Goal: Information Seeking & Learning: Learn about a topic

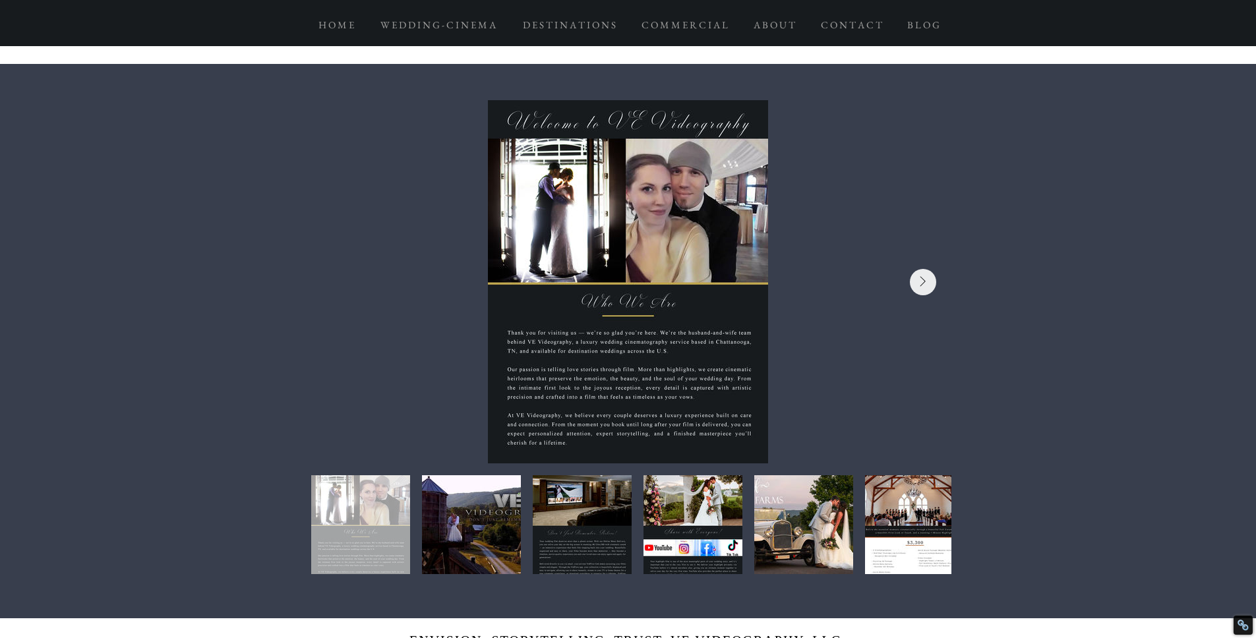
scroll to position [522, 0]
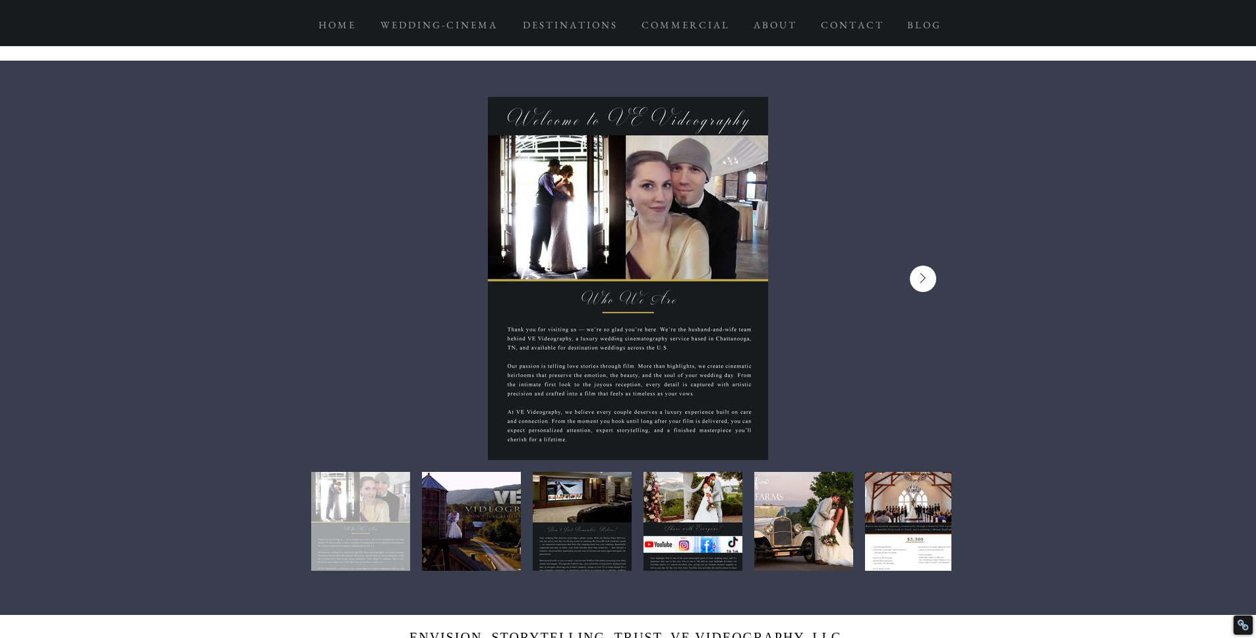
click at [928, 281] on button "Next Item" at bounding box center [923, 279] width 26 height 26
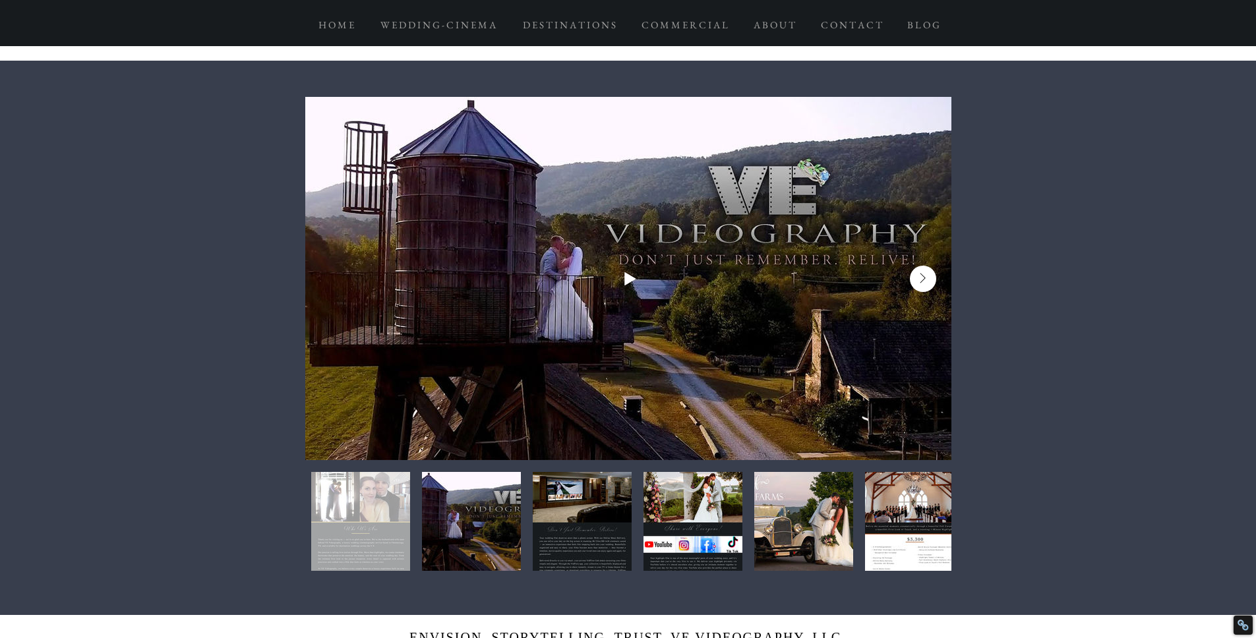
scroll to position [0, 646]
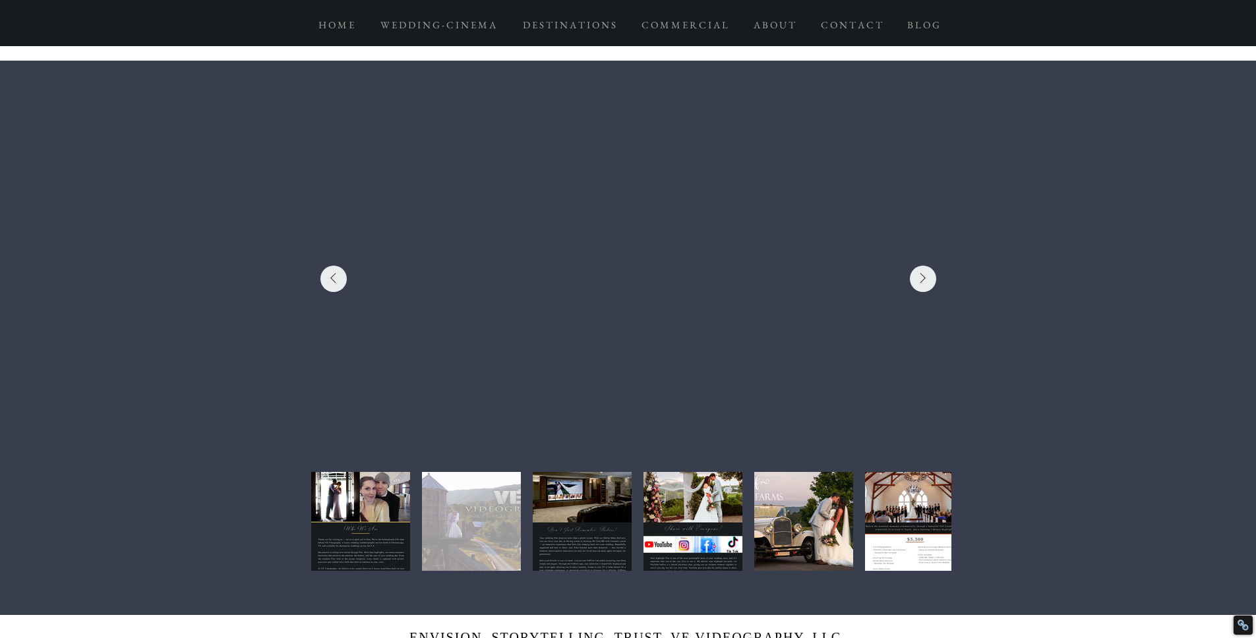
click at [925, 365] on div at bounding box center [628, 279] width 607 height 324
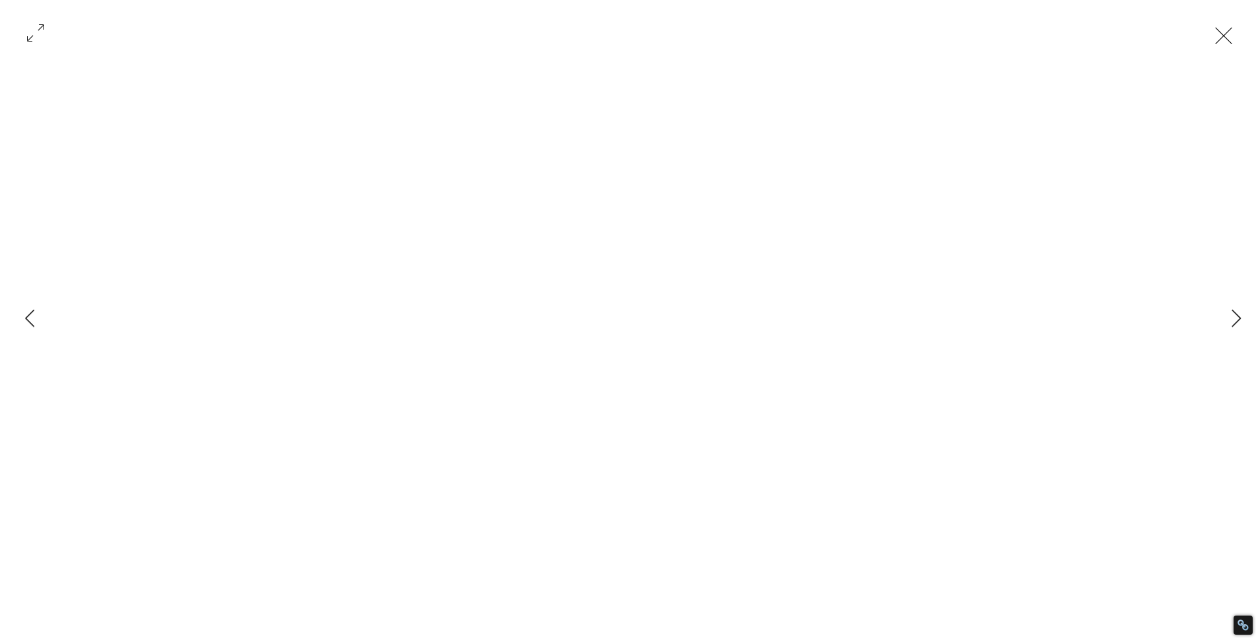
click at [1227, 45] on button "Exit expand mode" at bounding box center [1223, 34] width 25 height 29
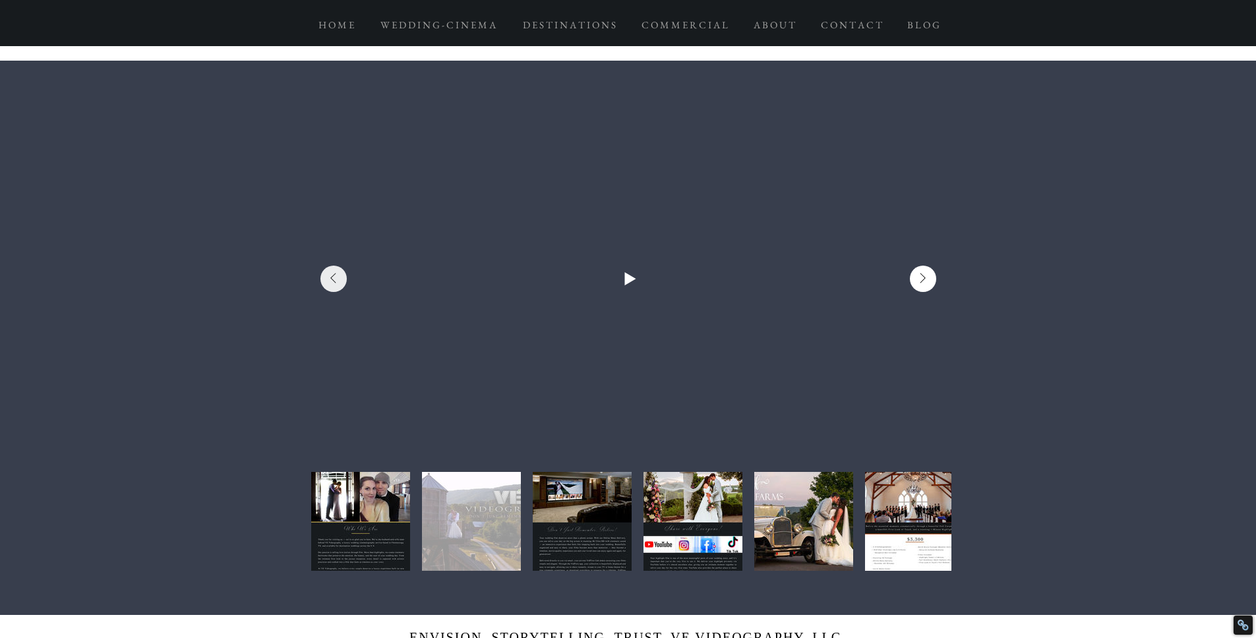
click at [923, 279] on icon "Next Item" at bounding box center [922, 278] width 5 height 10
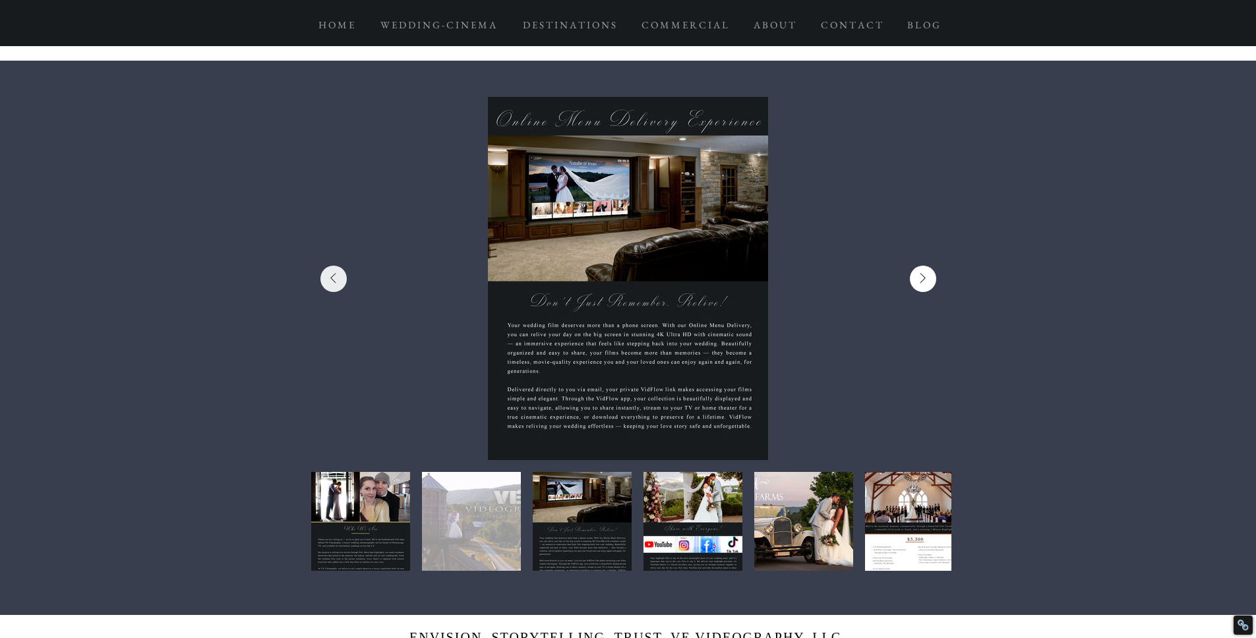
scroll to position [0, 1292]
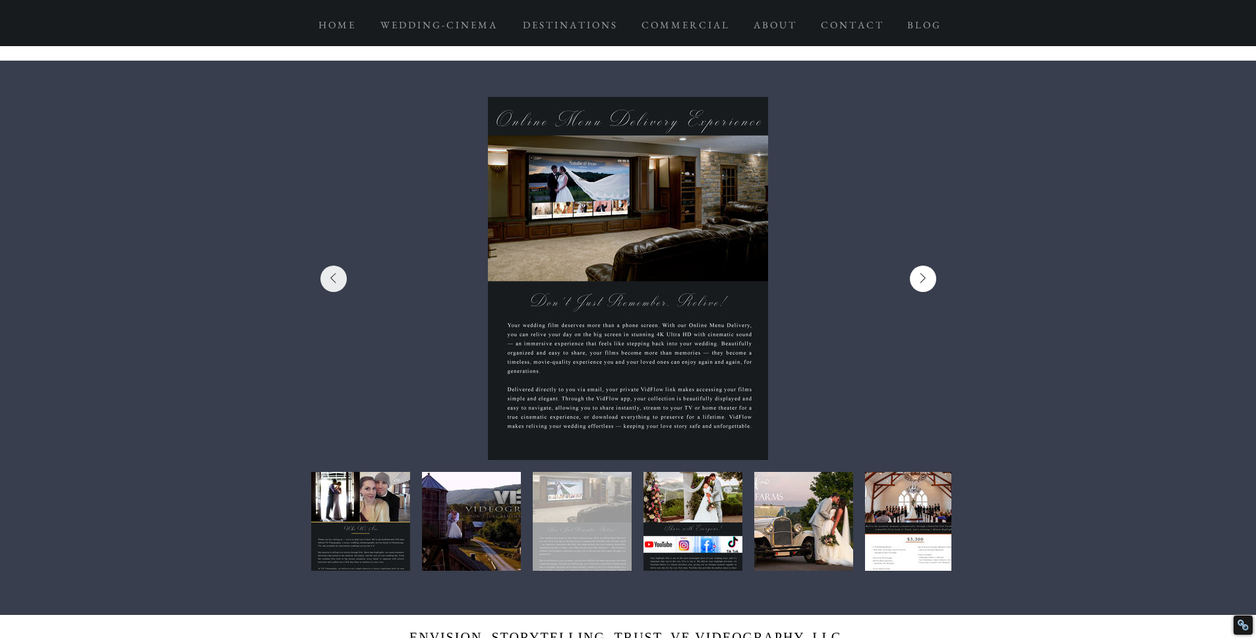
click at [923, 281] on icon "Next Item" at bounding box center [923, 278] width 7 height 11
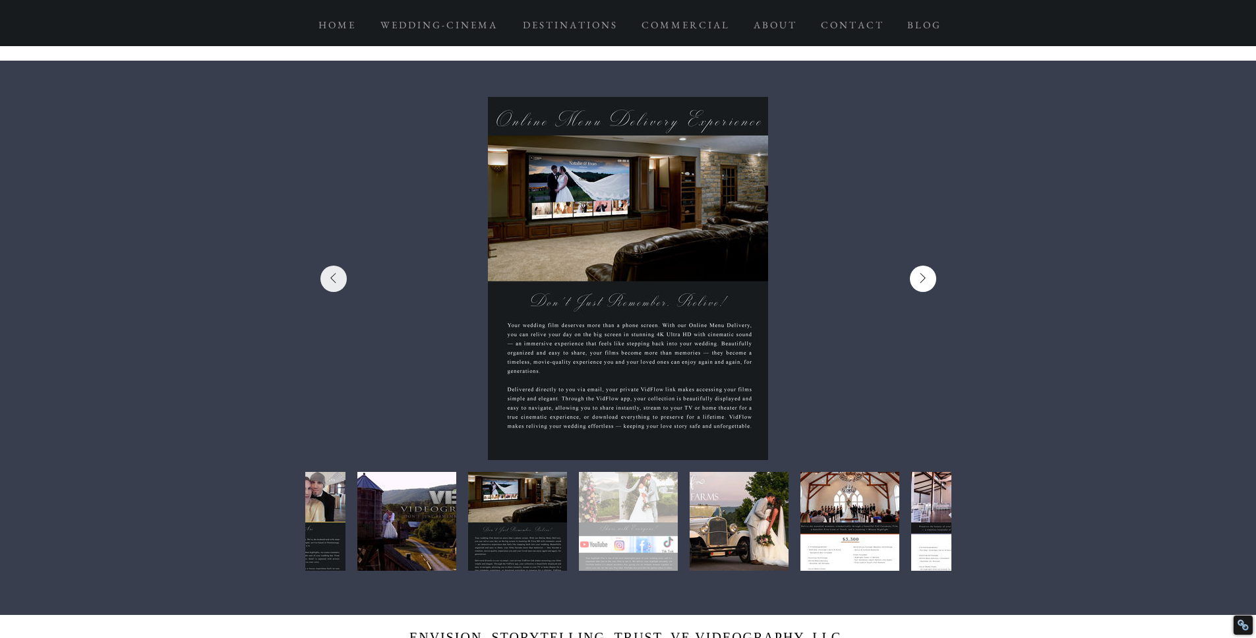
scroll to position [0, 1939]
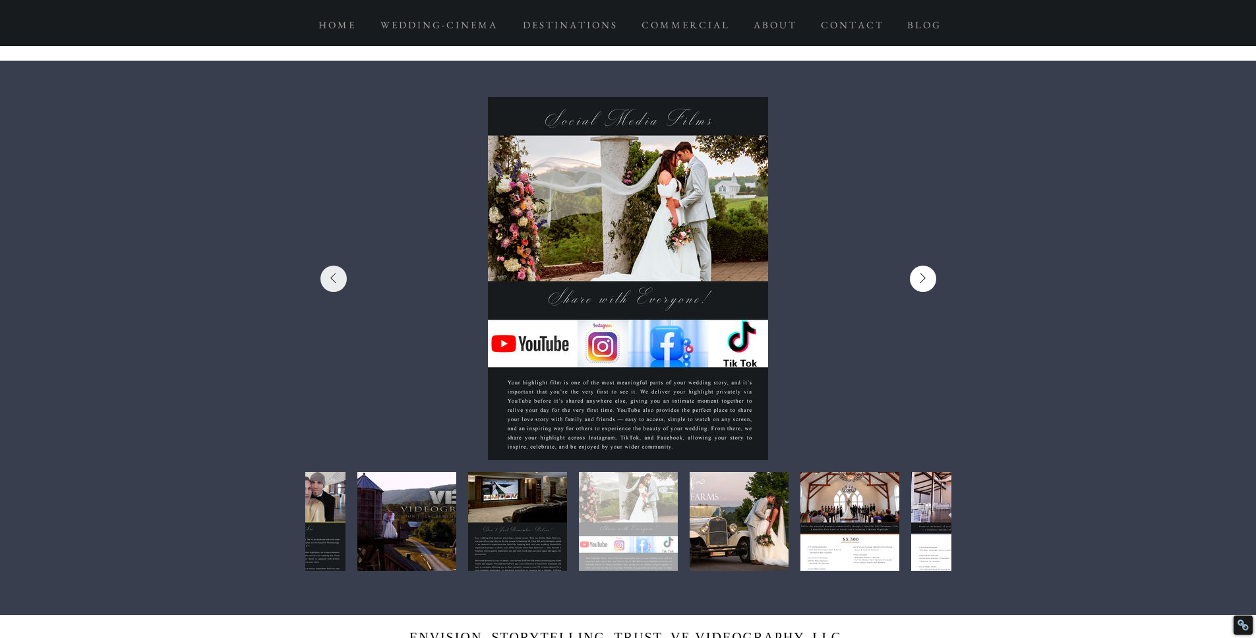
click at [923, 281] on icon "Next Item" at bounding box center [923, 278] width 7 height 11
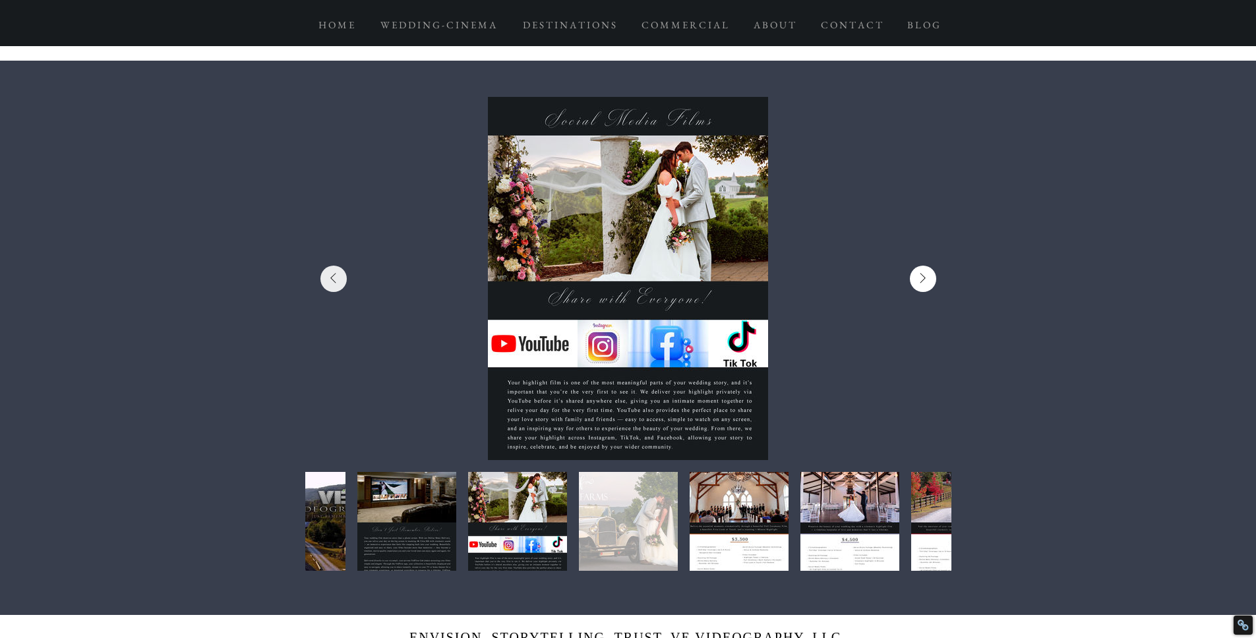
scroll to position [0, 2585]
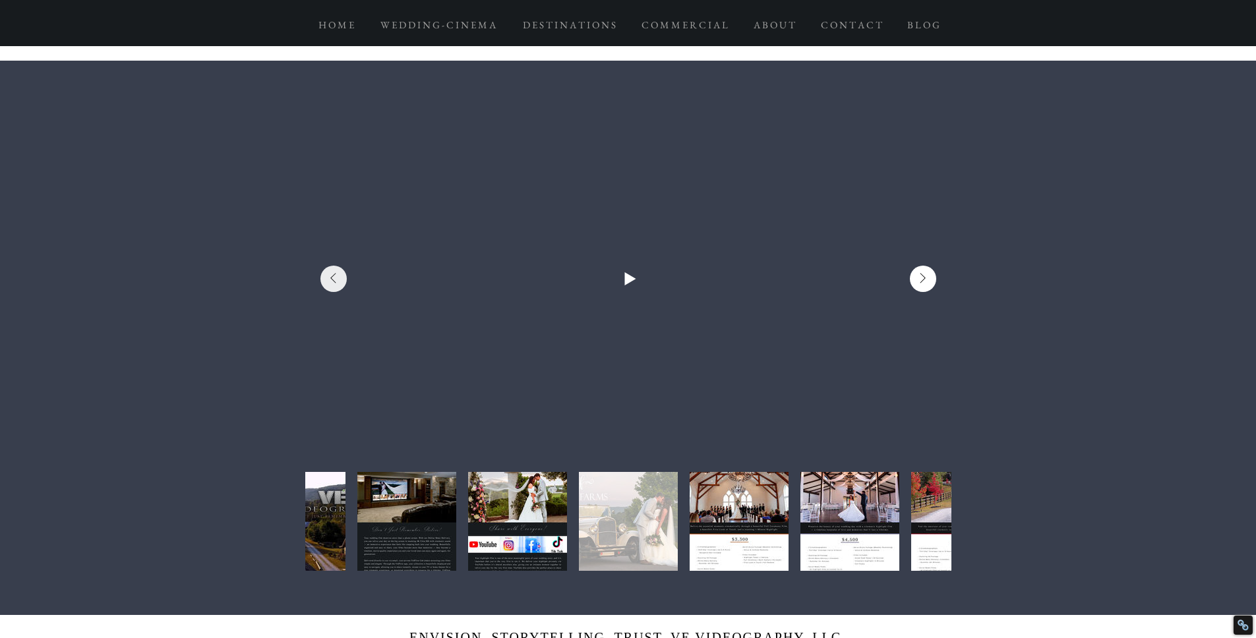
click at [923, 279] on icon "Next Item" at bounding box center [922, 278] width 5 height 10
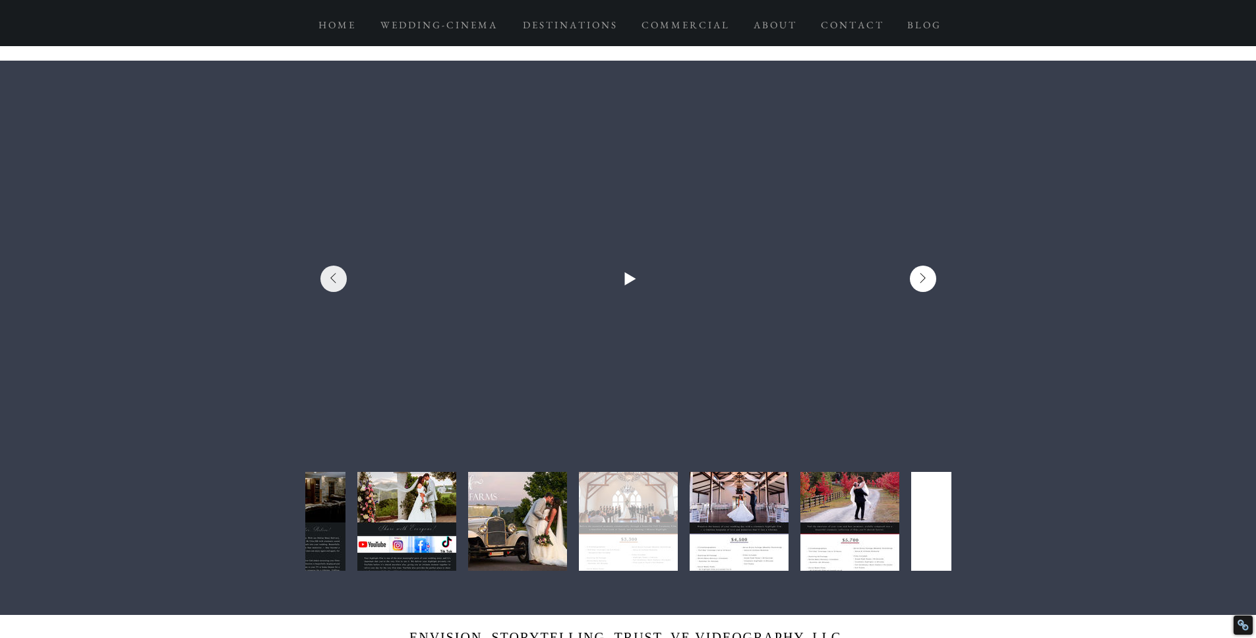
scroll to position [0, 3231]
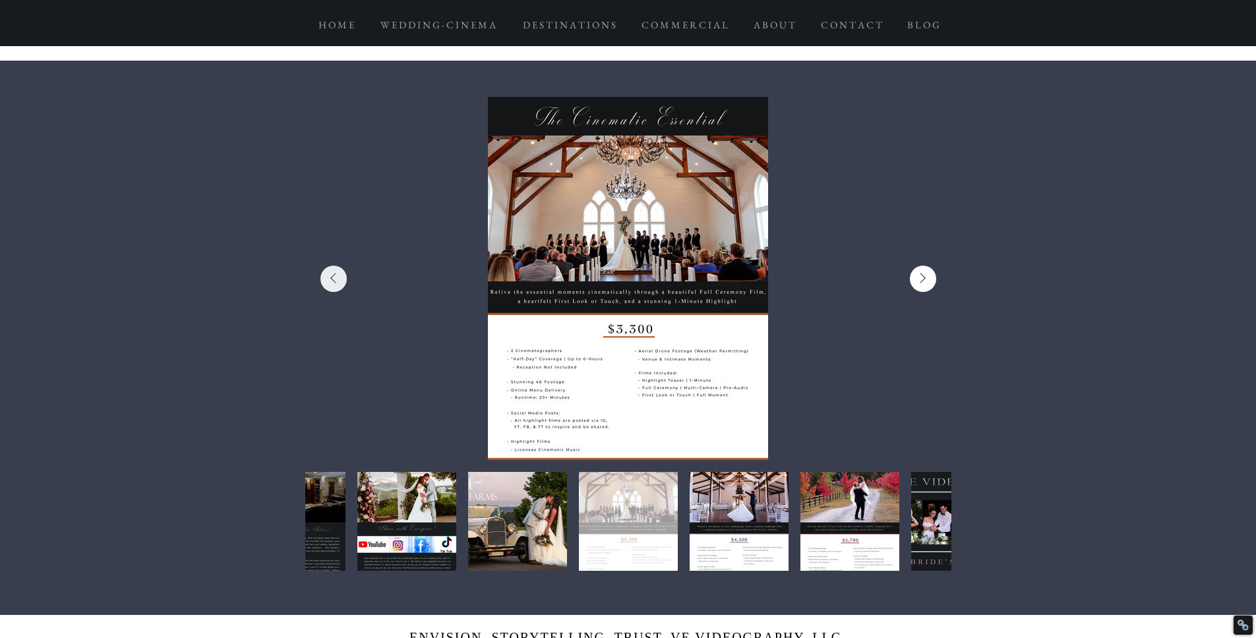
click at [923, 277] on icon "Next Item" at bounding box center [923, 278] width 7 height 11
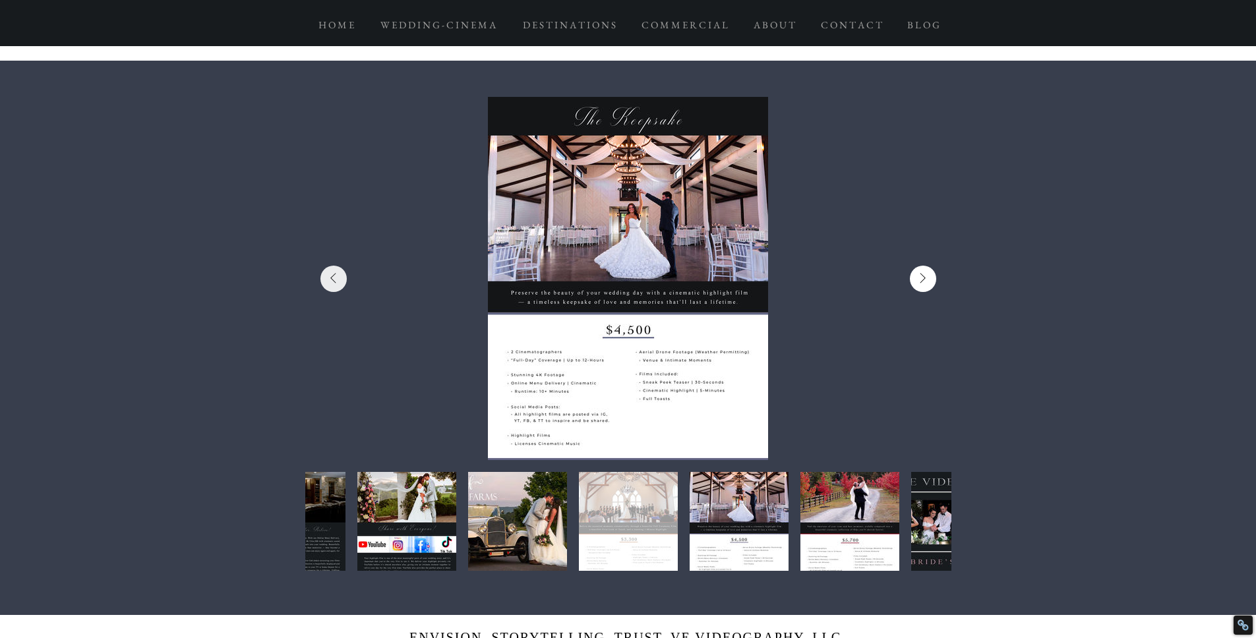
scroll to position [0, 3877]
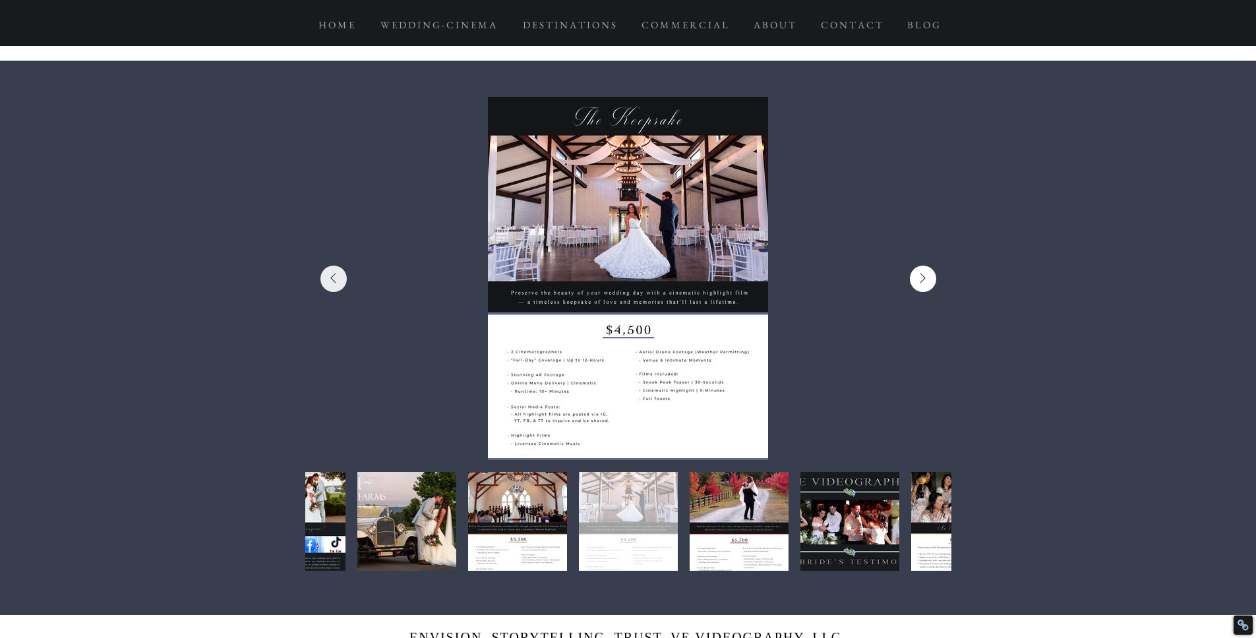
click at [923, 278] on icon "Next Item" at bounding box center [923, 278] width 7 height 11
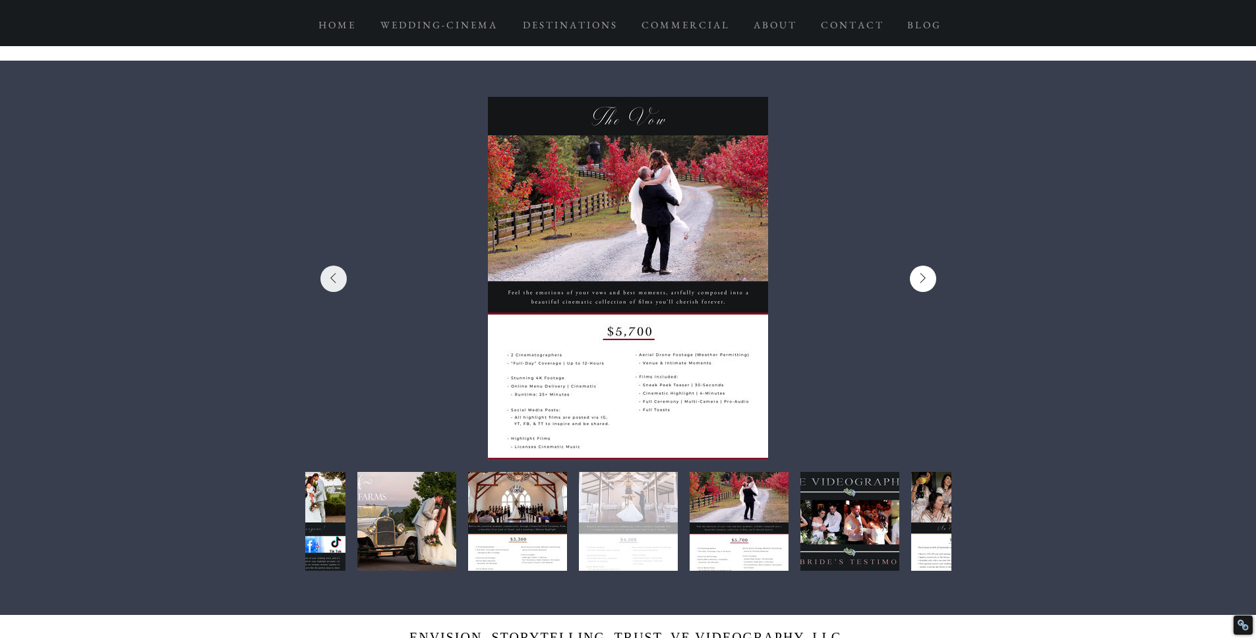
scroll to position [0, 4524]
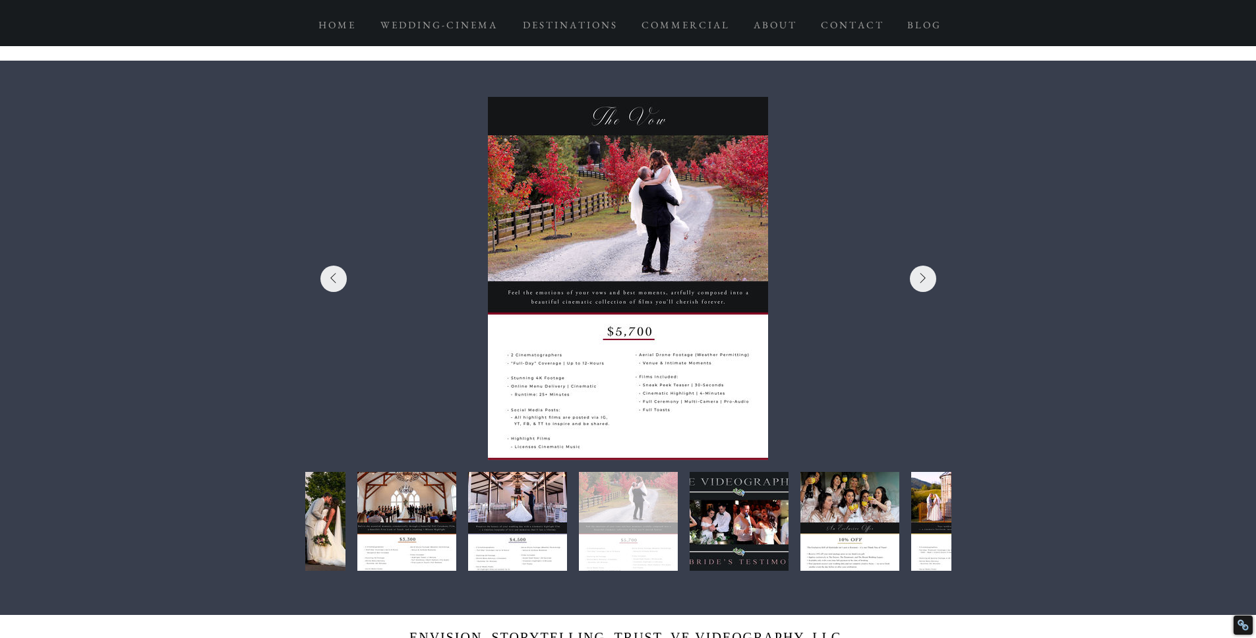
click at [607, 332] on div at bounding box center [628, 279] width 241 height 324
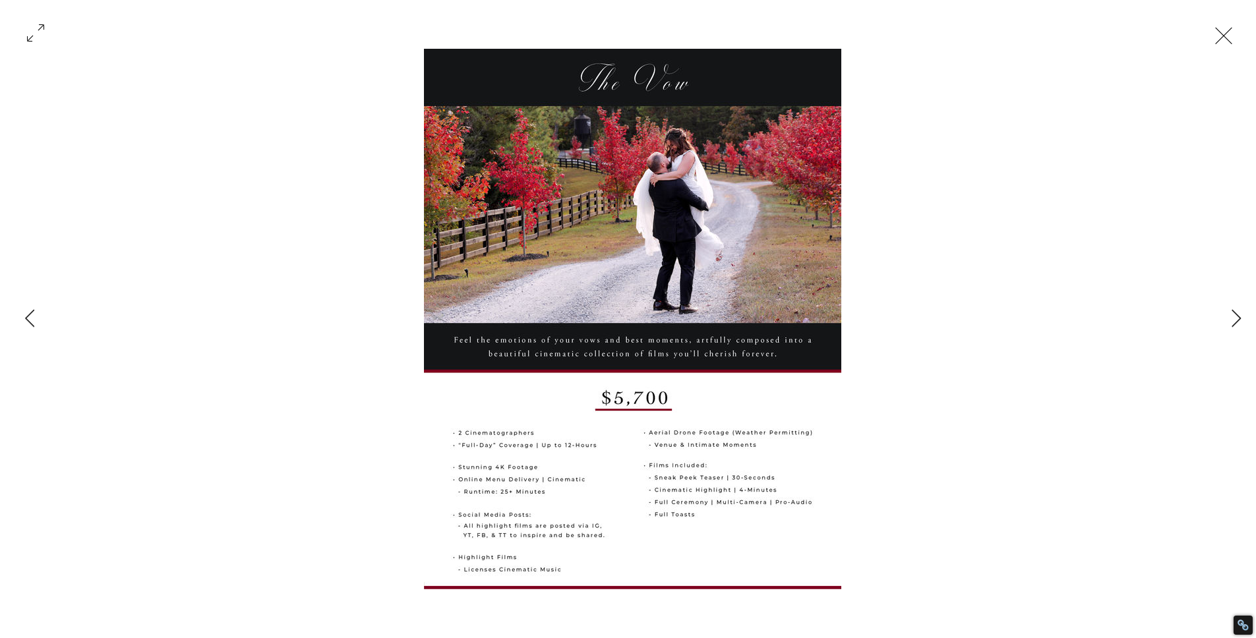
click at [1236, 36] on button "Exit expand mode" at bounding box center [1223, 34] width 25 height 29
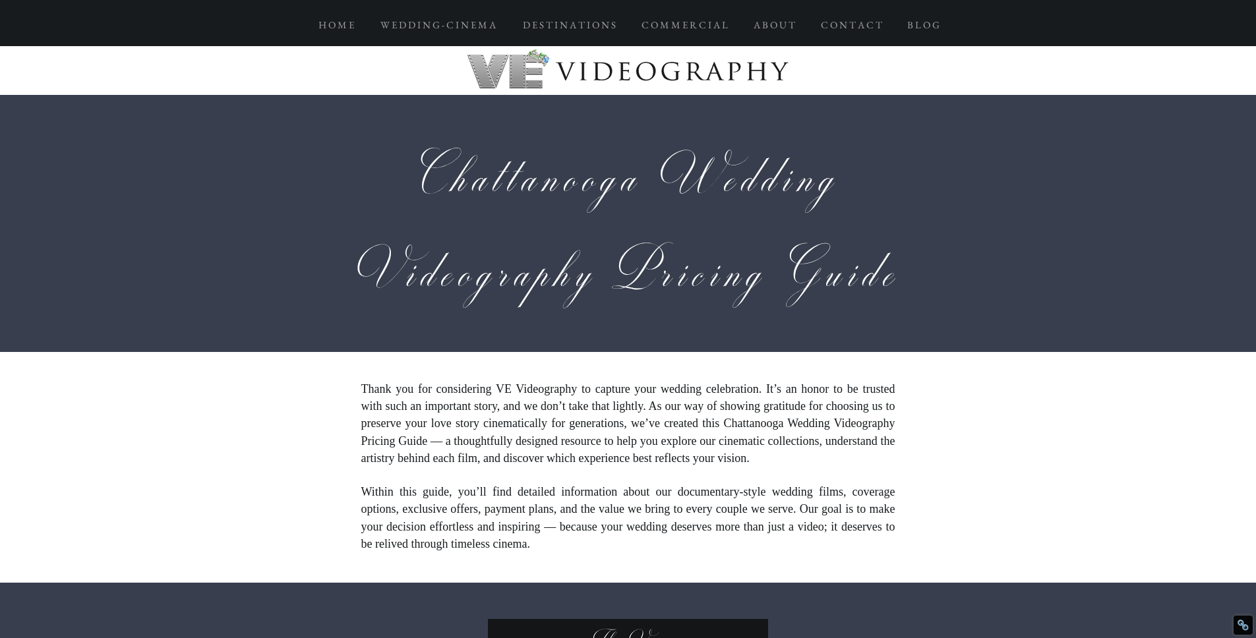
scroll to position [522, 0]
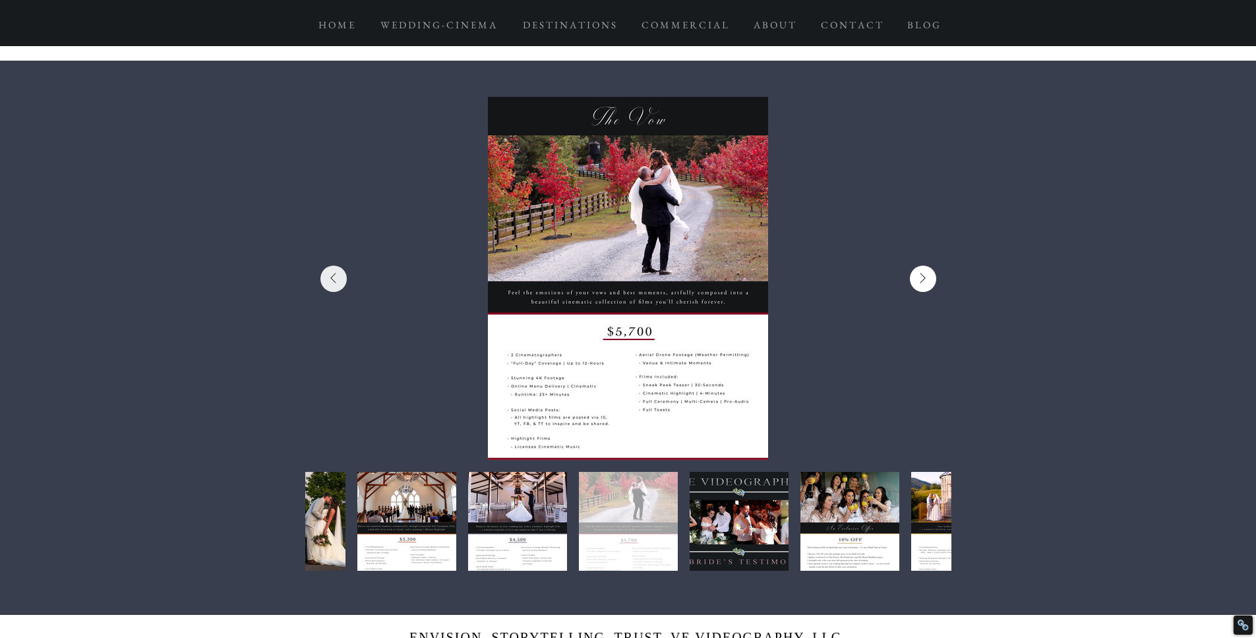
click at [926, 280] on button "Next Item" at bounding box center [923, 279] width 26 height 26
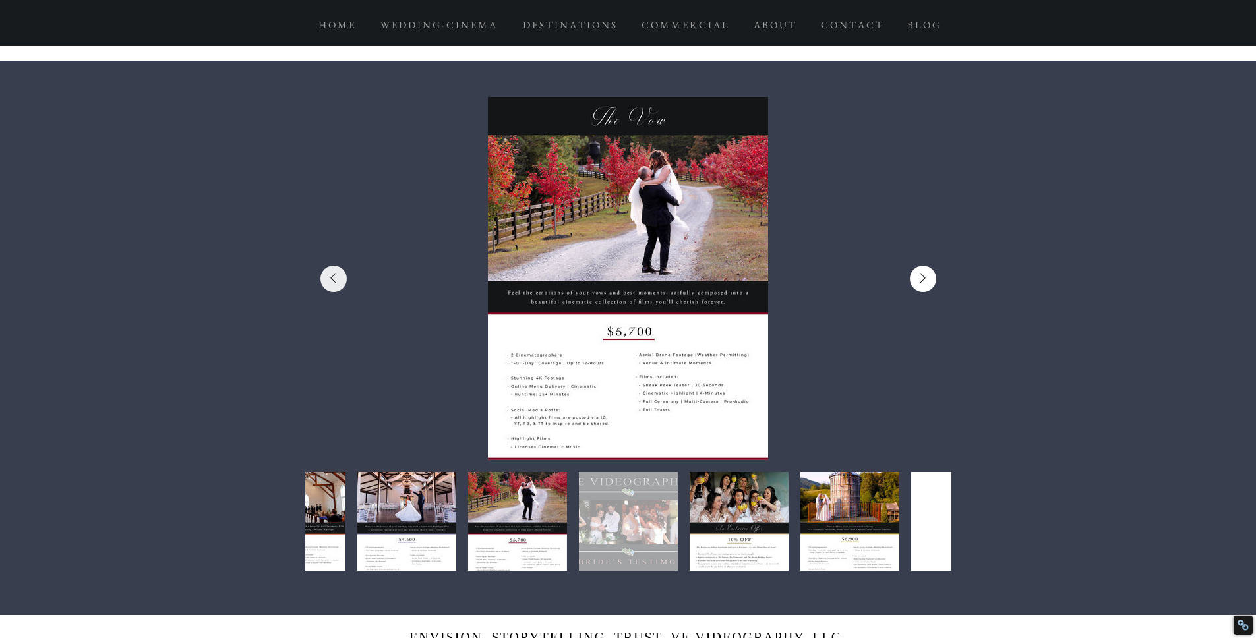
scroll to position [0, 5170]
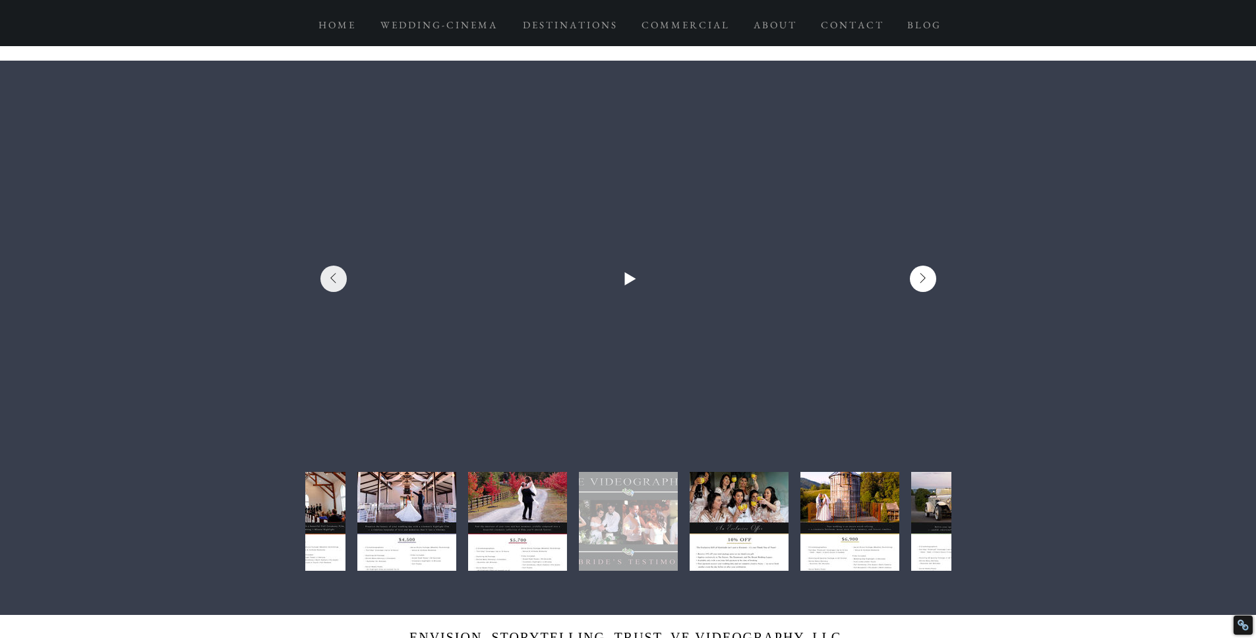
click at [923, 279] on icon "Next Item" at bounding box center [922, 278] width 5 height 10
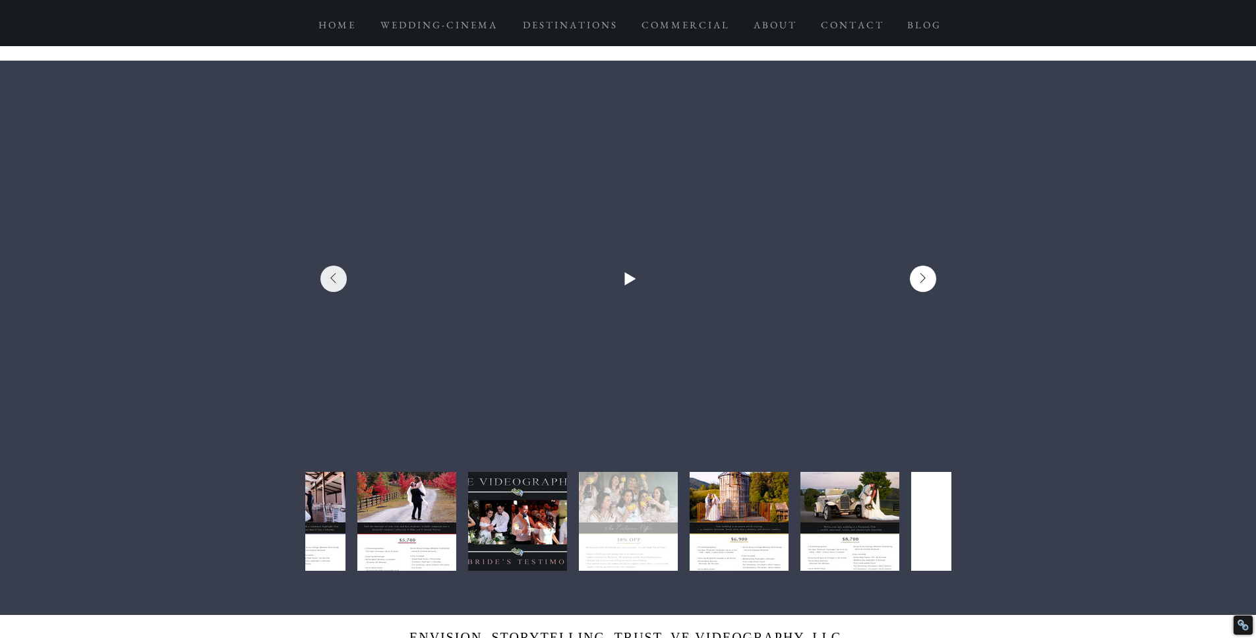
scroll to position [0, 5816]
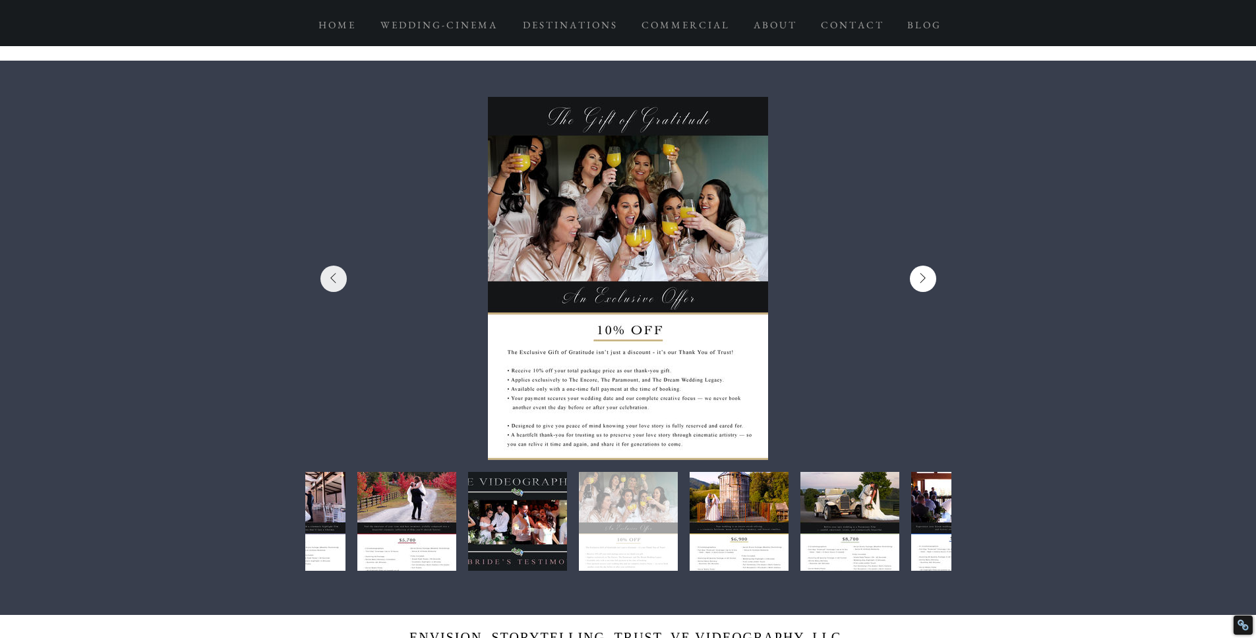
click at [924, 279] on icon "Next Item" at bounding box center [923, 278] width 7 height 11
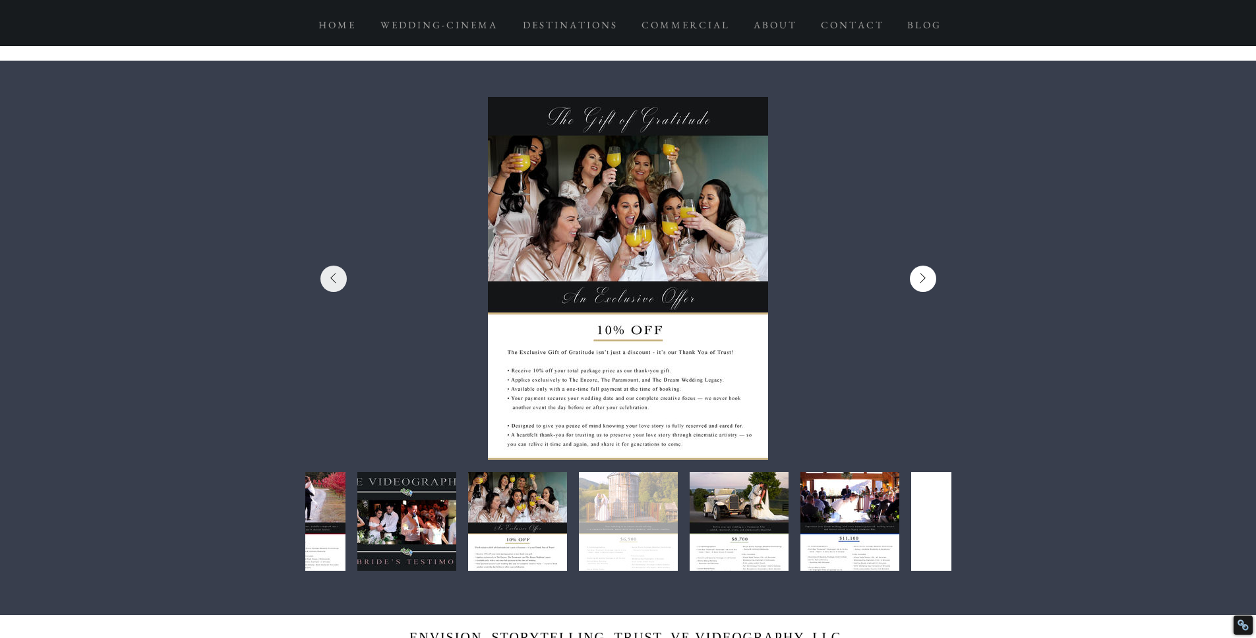
scroll to position [0, 6462]
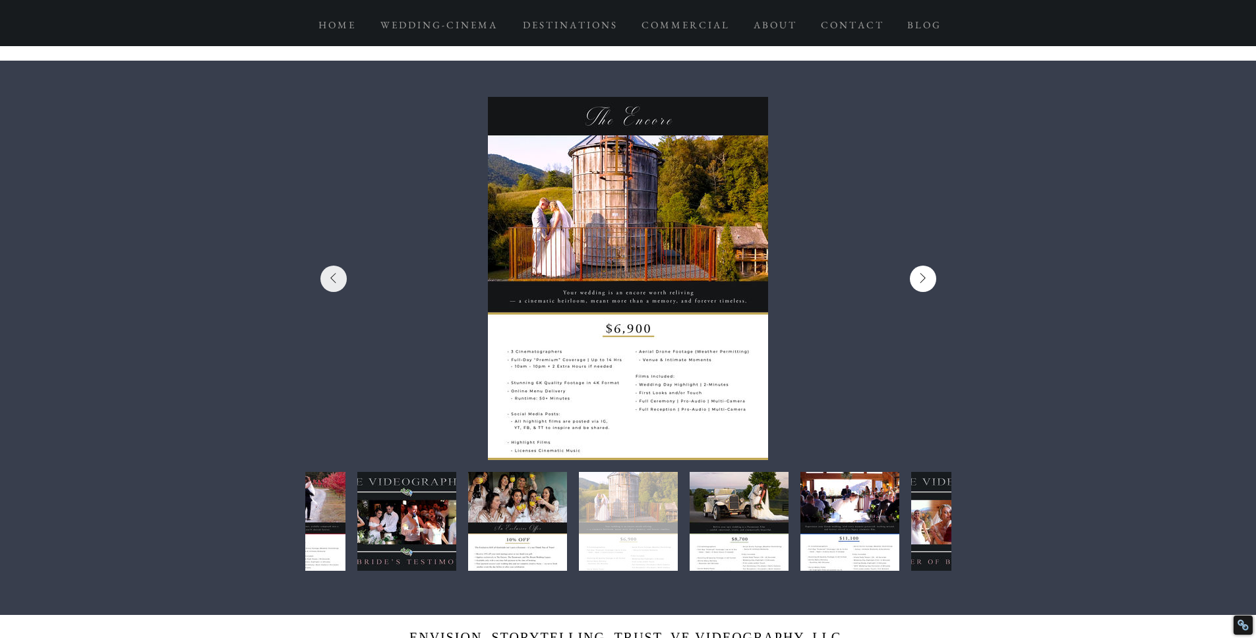
click at [924, 279] on icon "Next Item" at bounding box center [923, 278] width 7 height 11
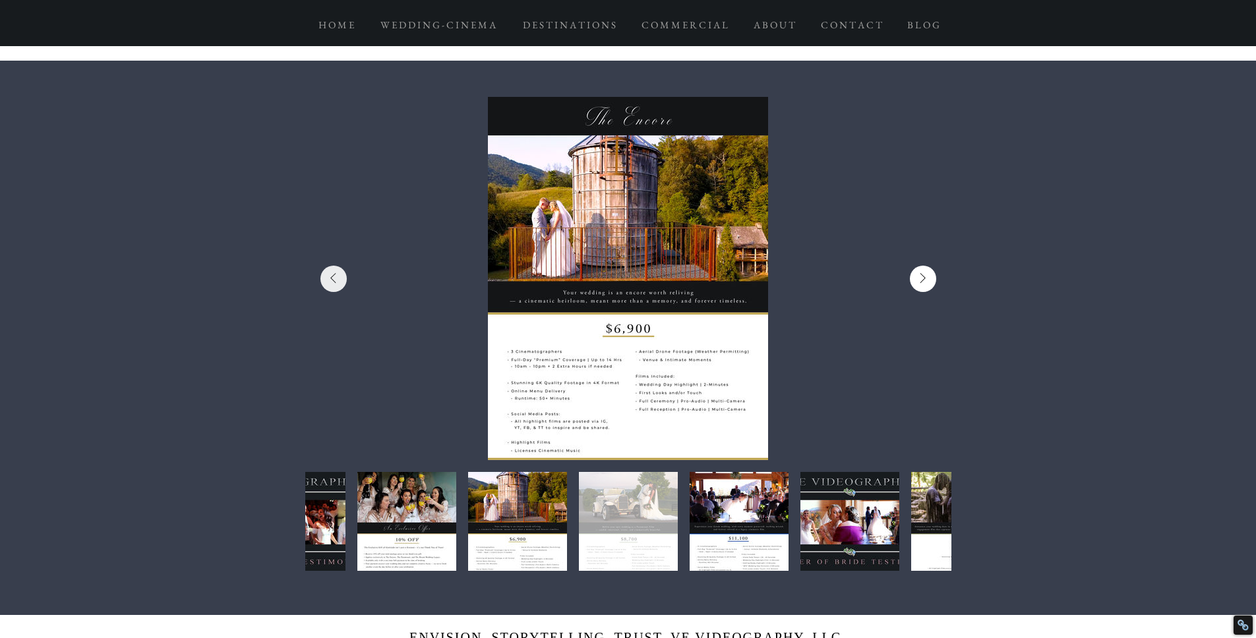
scroll to position [0, 7108]
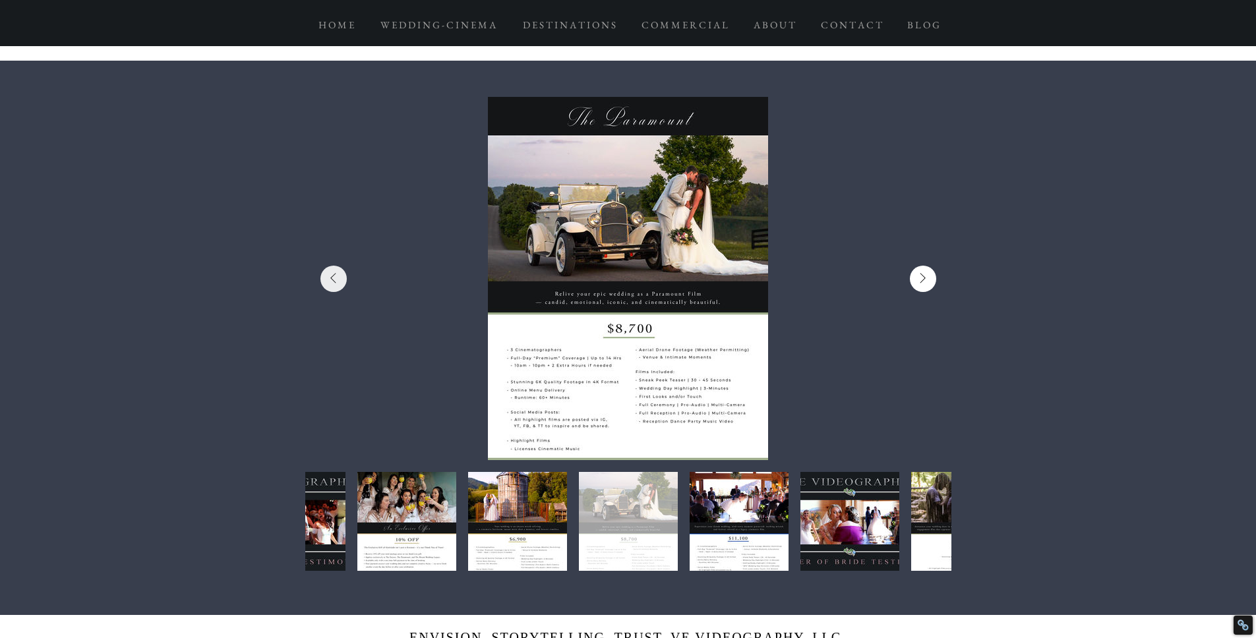
click at [924, 279] on icon "Next Item" at bounding box center [923, 278] width 7 height 11
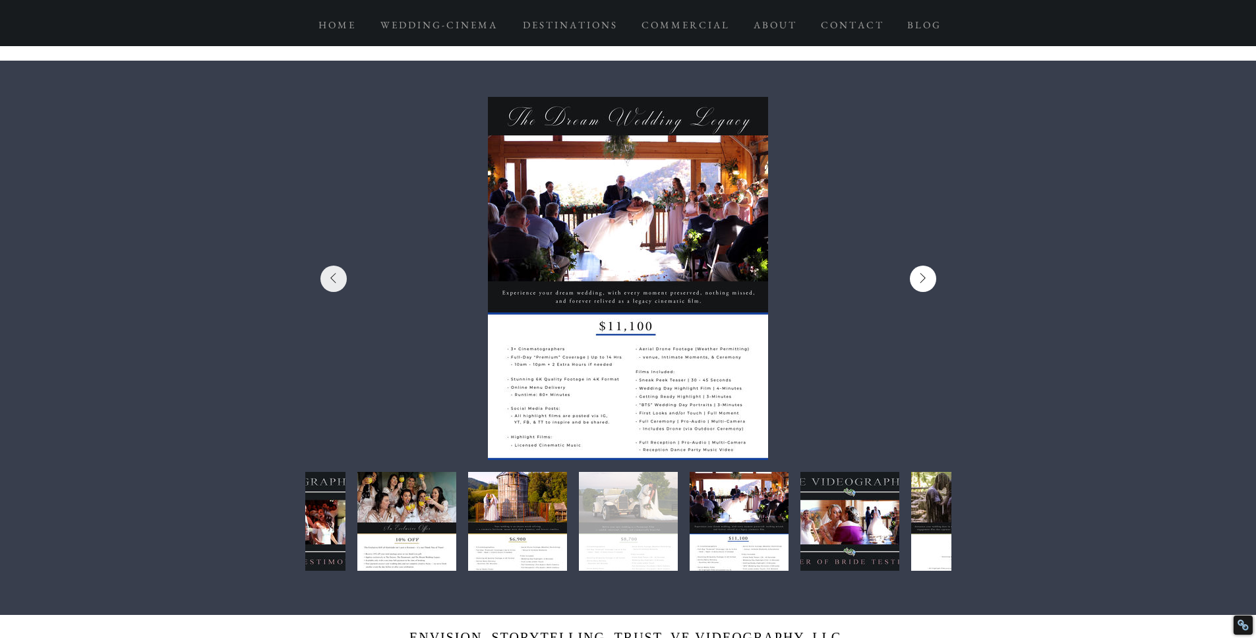
scroll to position [0, 7755]
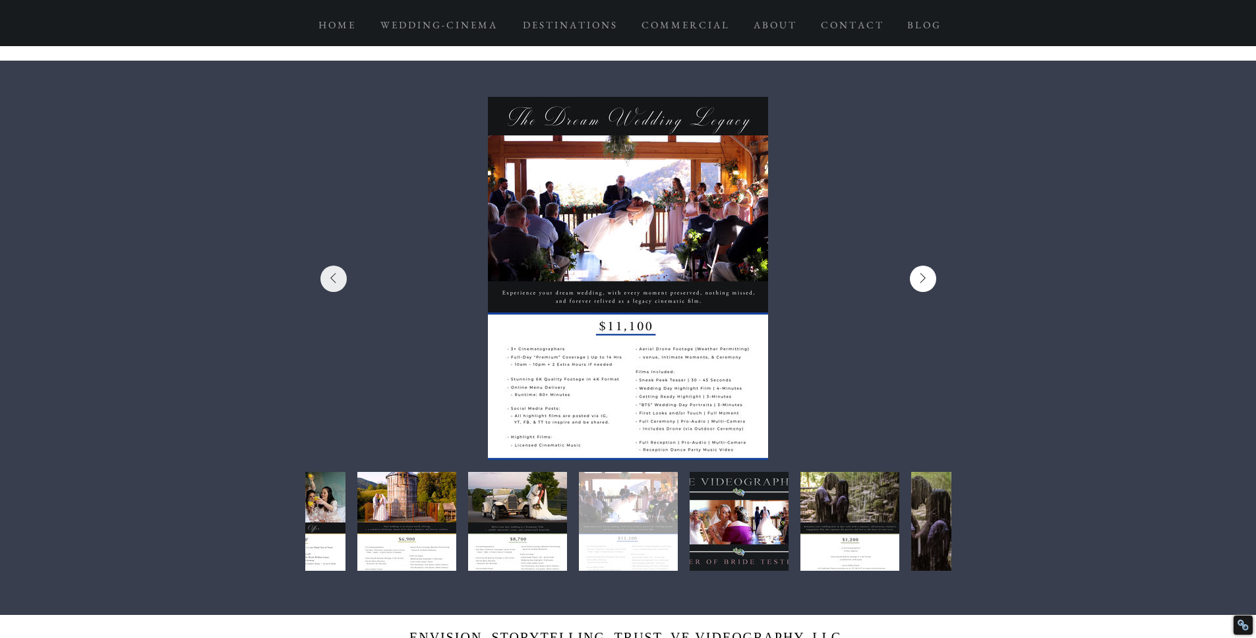
click at [924, 279] on icon "Next Item" at bounding box center [923, 278] width 7 height 11
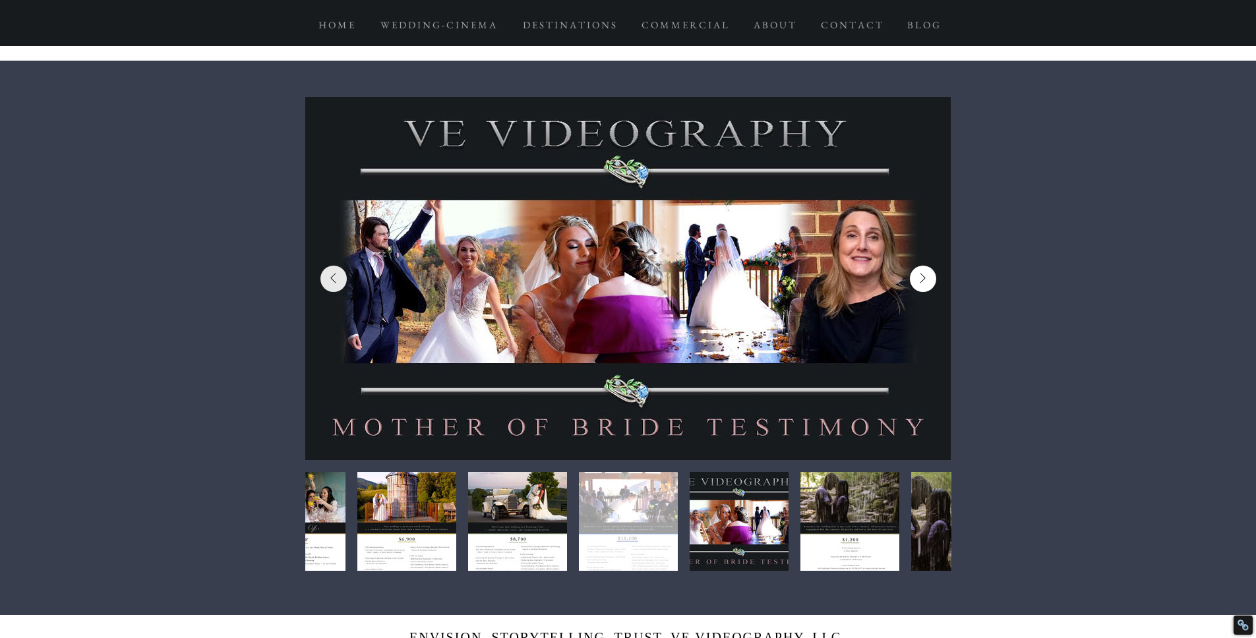
scroll to position [0, 8401]
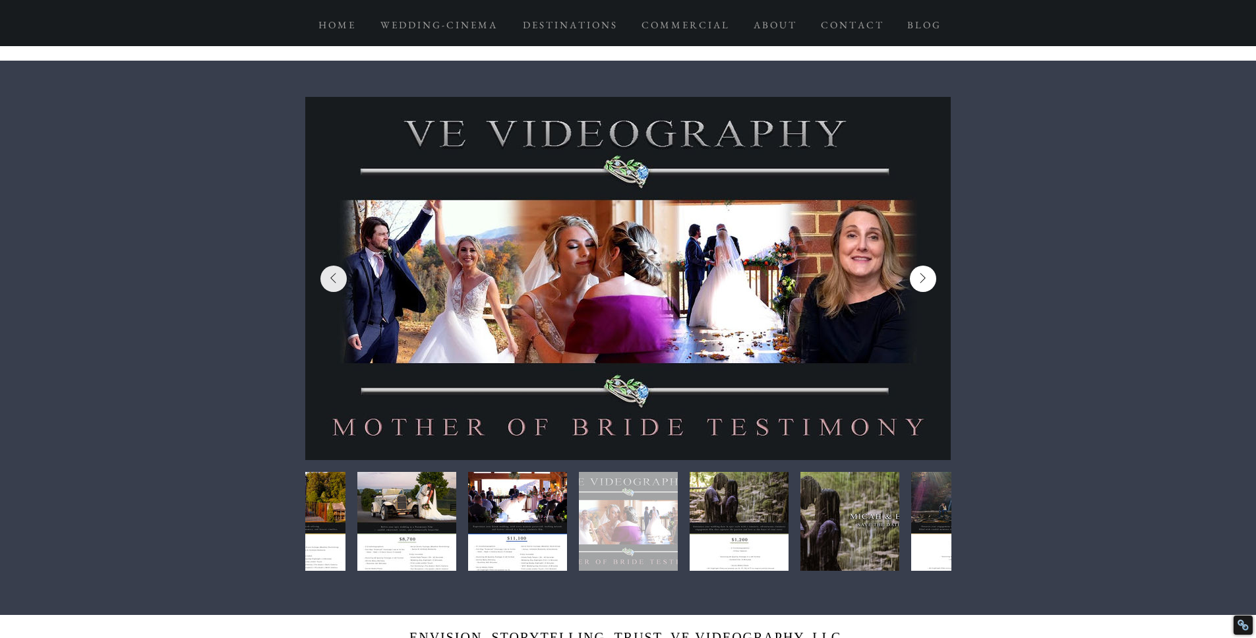
click at [924, 279] on icon "Next Item" at bounding box center [923, 278] width 7 height 11
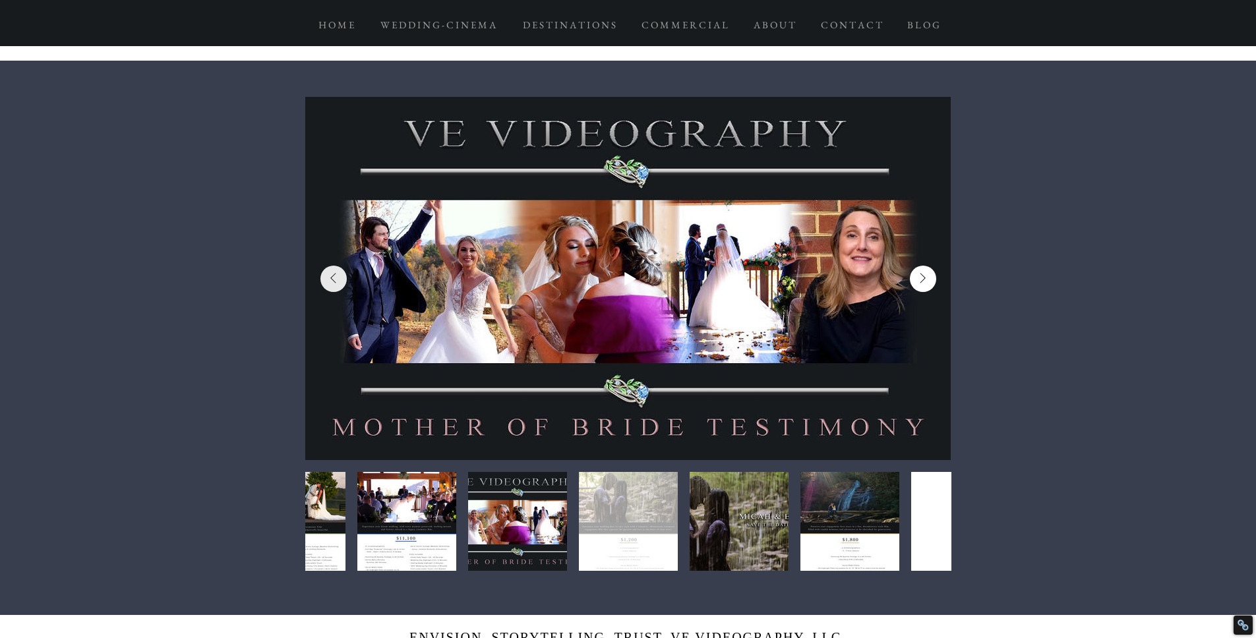
scroll to position [0, 9047]
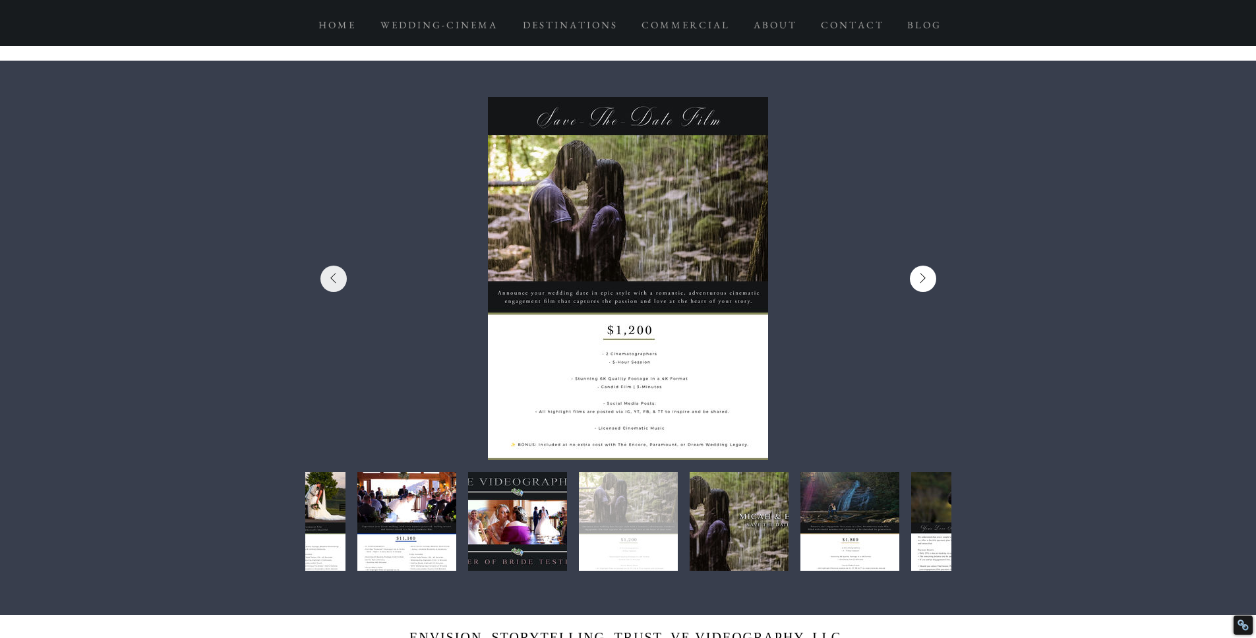
click at [924, 279] on icon "Next Item" at bounding box center [923, 278] width 7 height 11
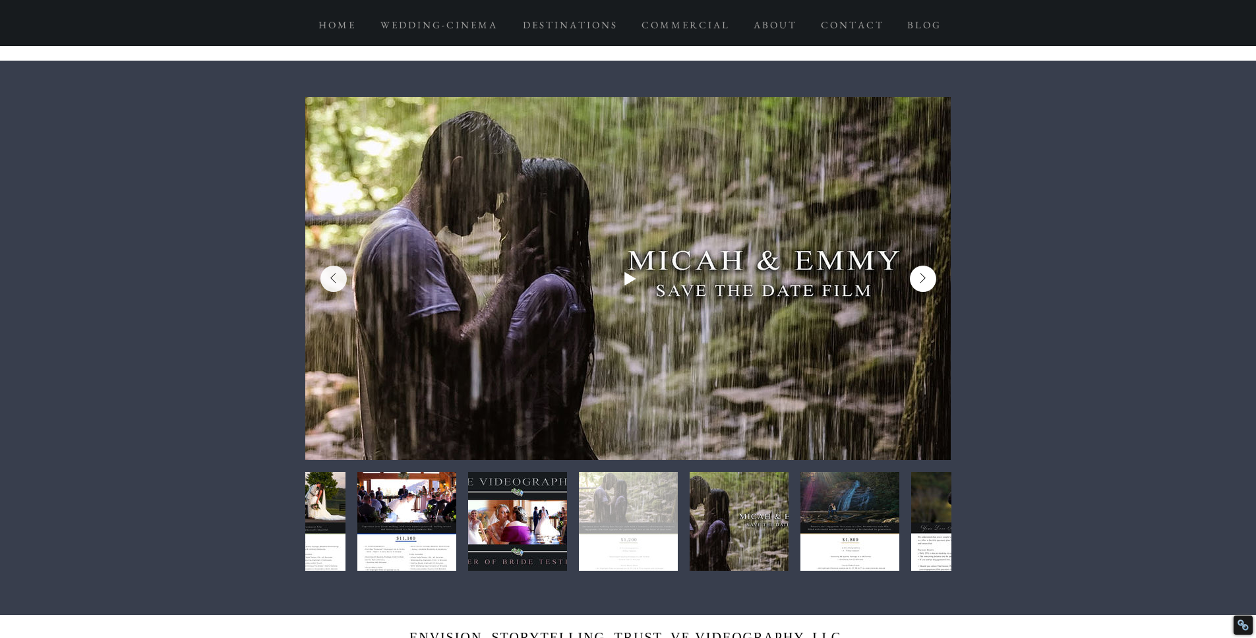
scroll to position [0, 9693]
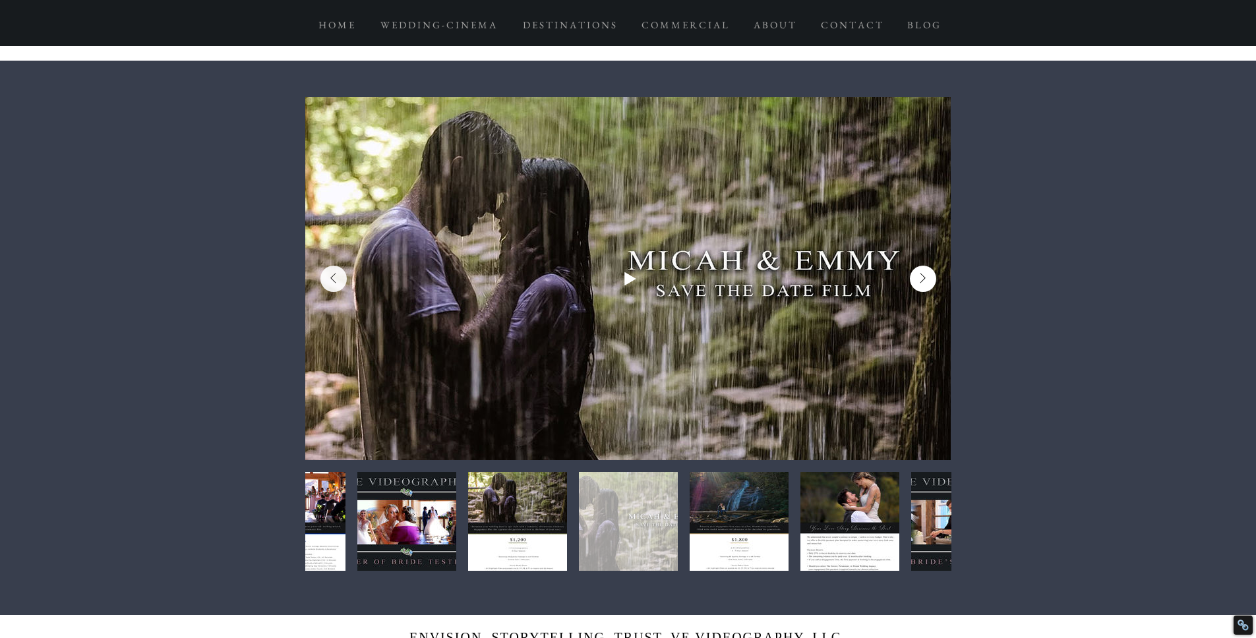
click at [924, 279] on icon "Next Item" at bounding box center [923, 278] width 7 height 11
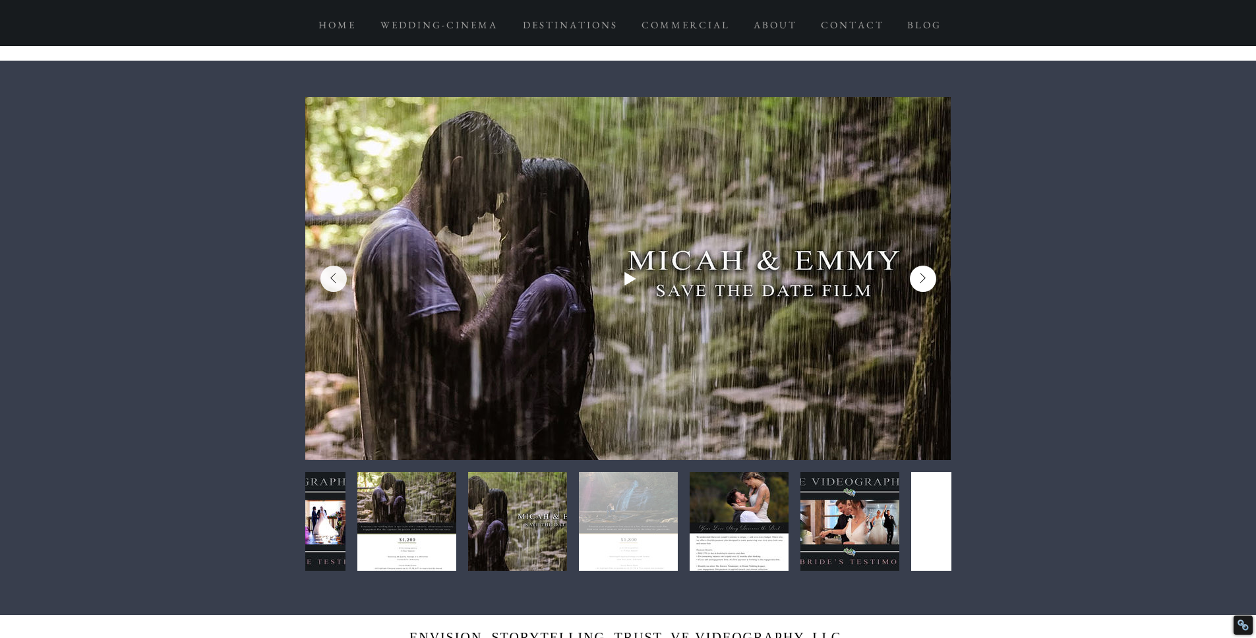
scroll to position [0, 10340]
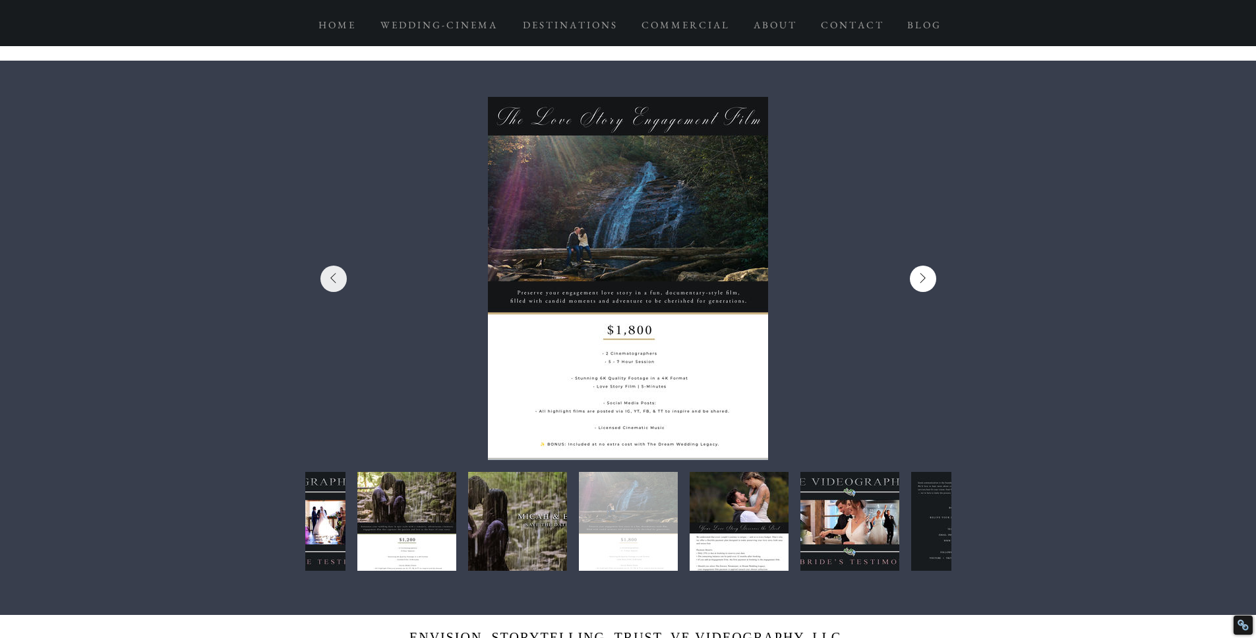
click at [924, 279] on icon "Next Item" at bounding box center [923, 278] width 7 height 11
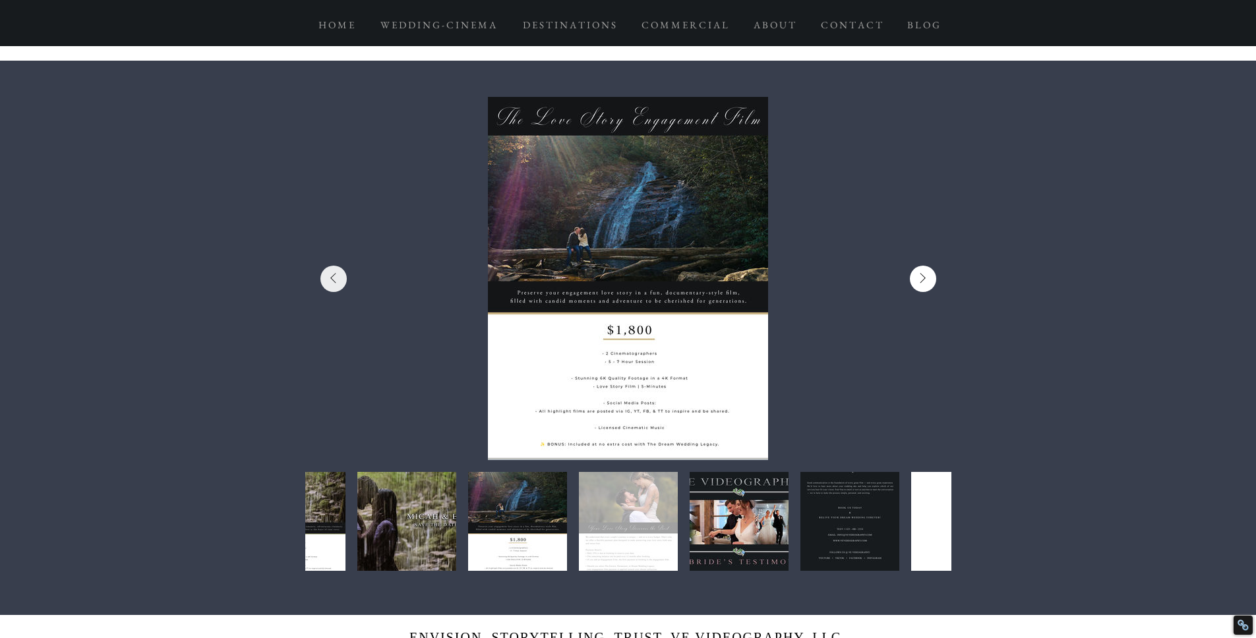
scroll to position [0, 10986]
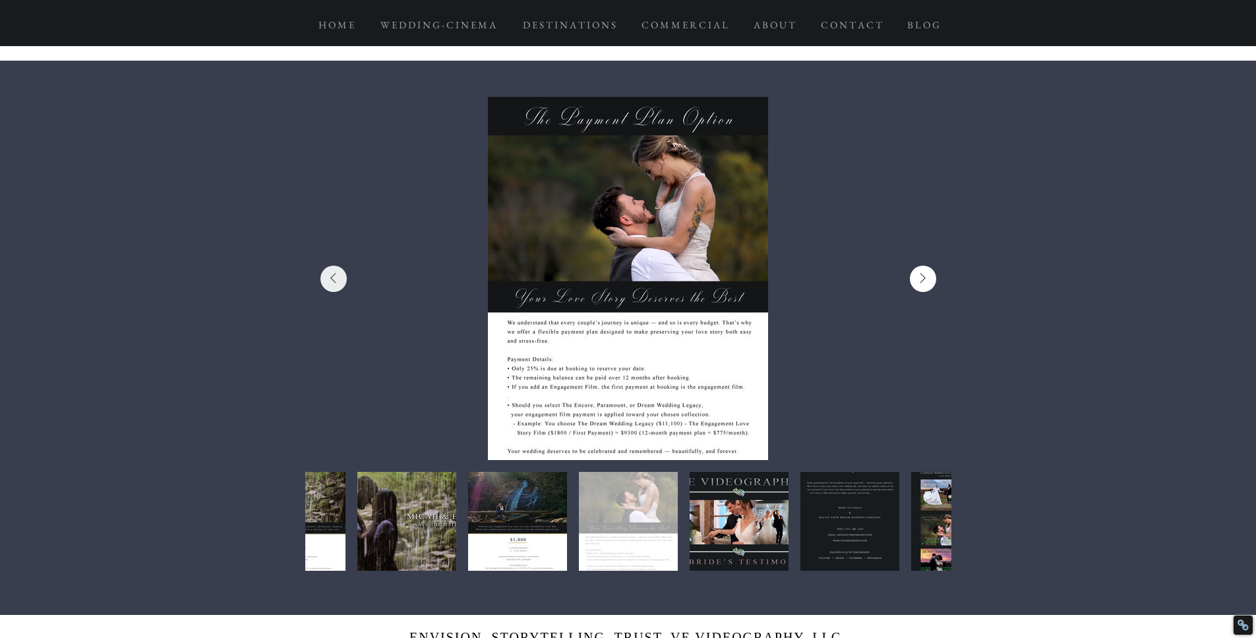
click at [924, 279] on icon "Next Item" at bounding box center [923, 278] width 7 height 11
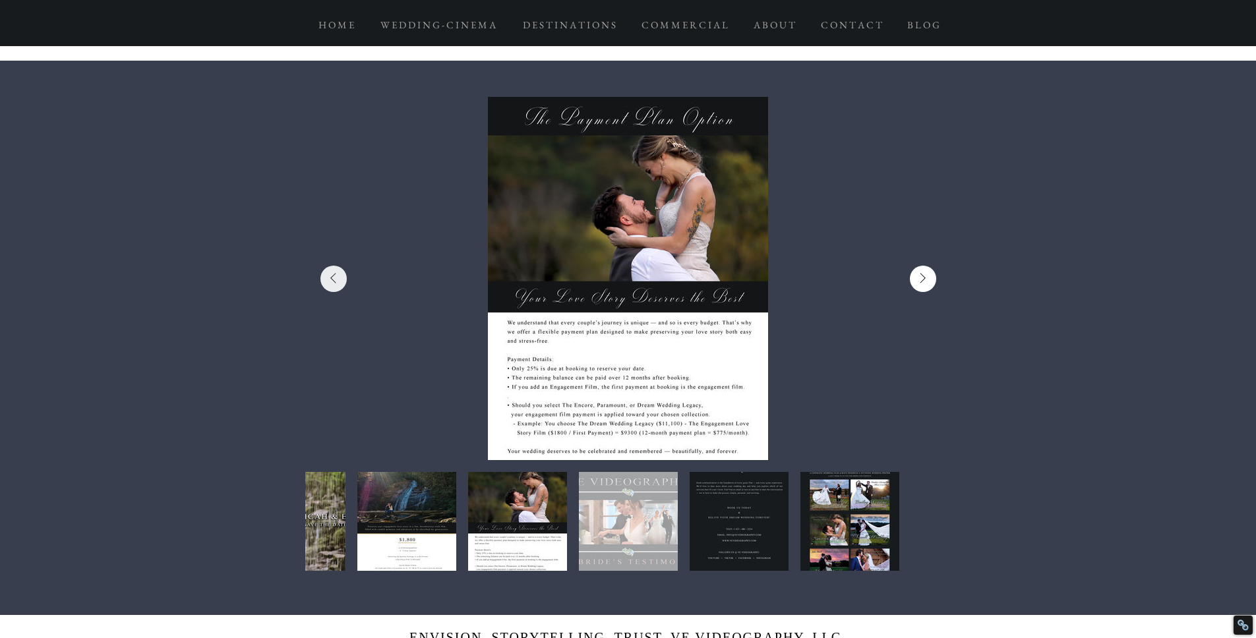
scroll to position [0, 11632]
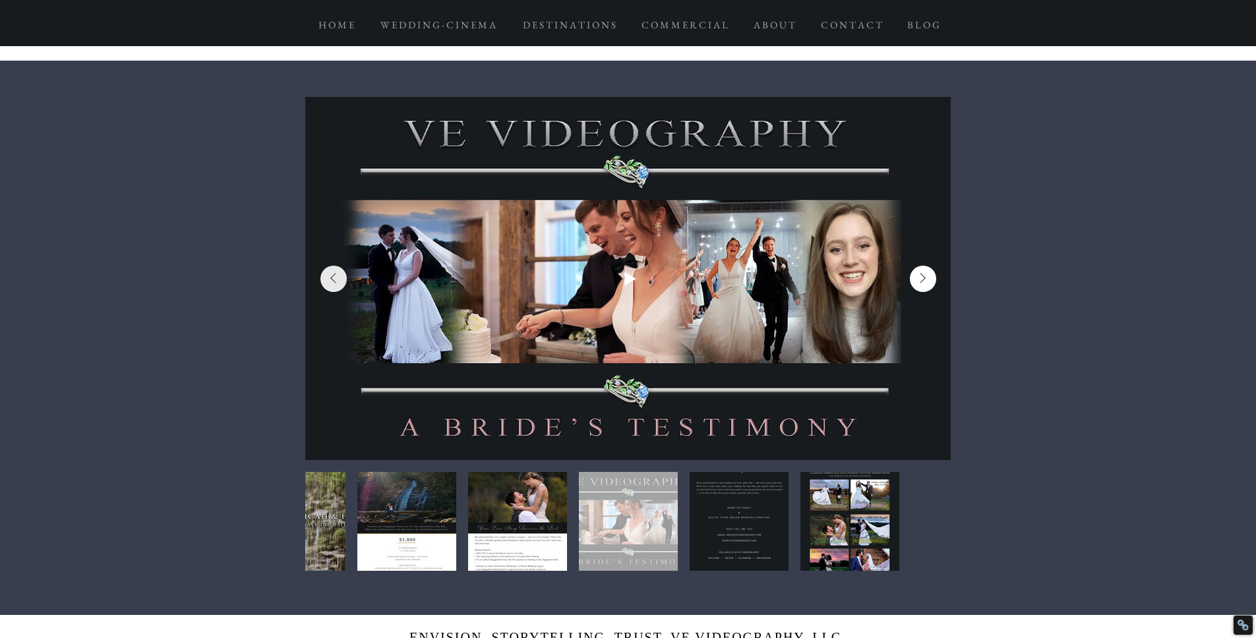
click at [924, 279] on icon "Next Item" at bounding box center [923, 278] width 7 height 11
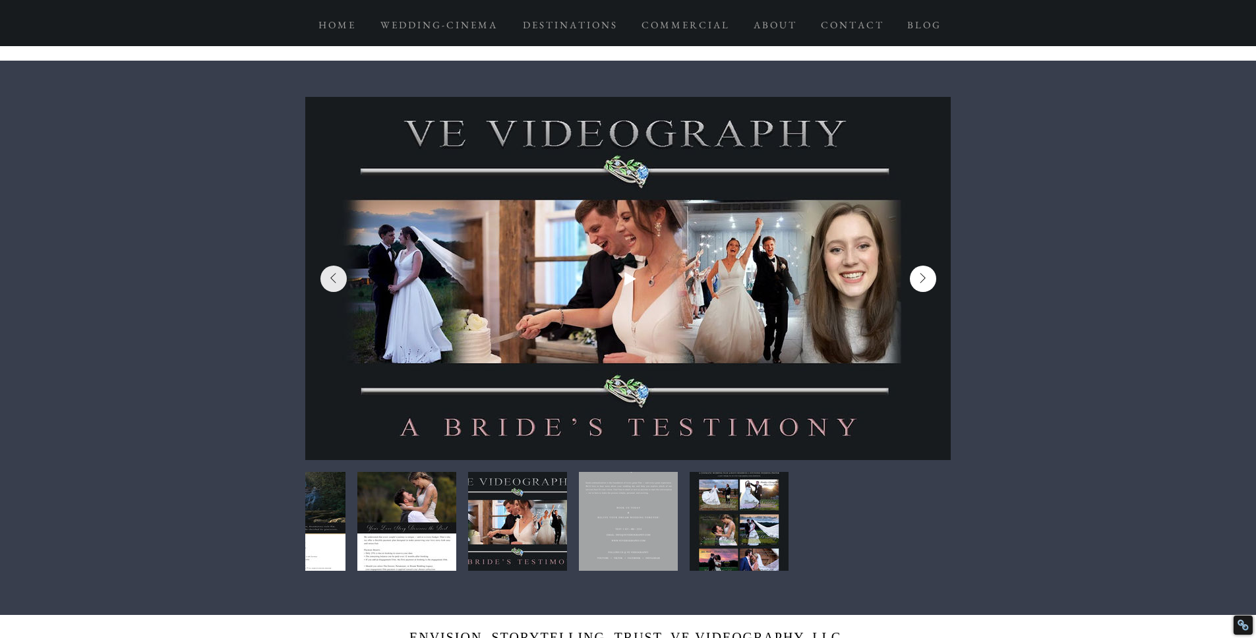
scroll to position [0, 12278]
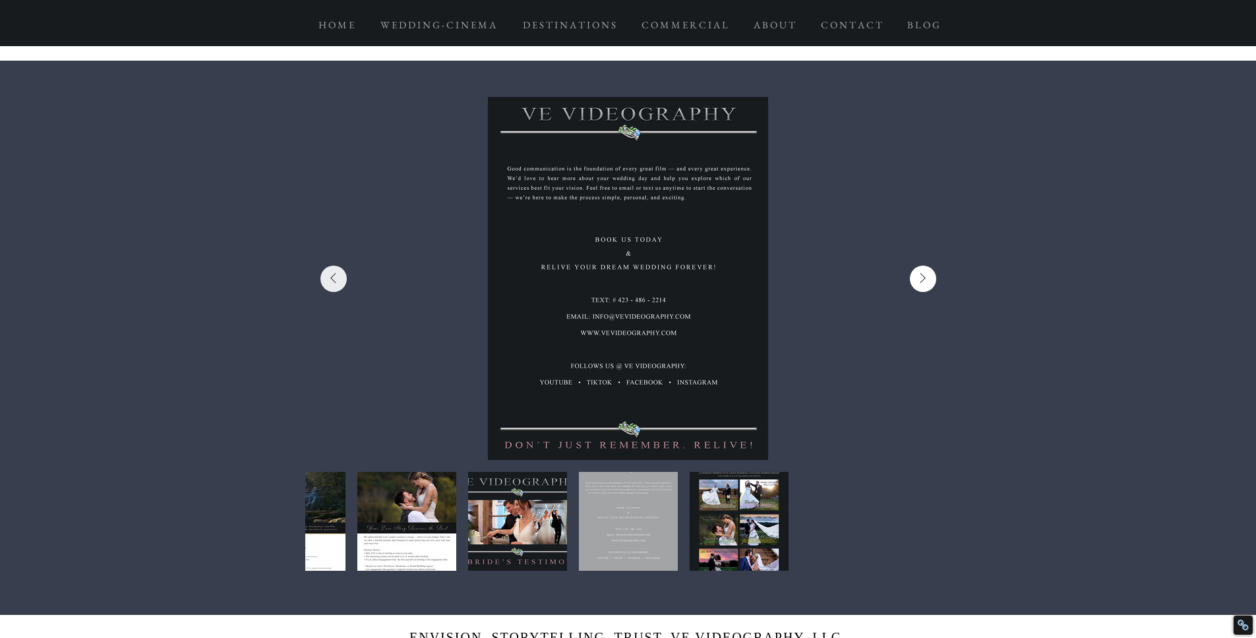
click at [924, 279] on icon "Next Item" at bounding box center [923, 278] width 7 height 11
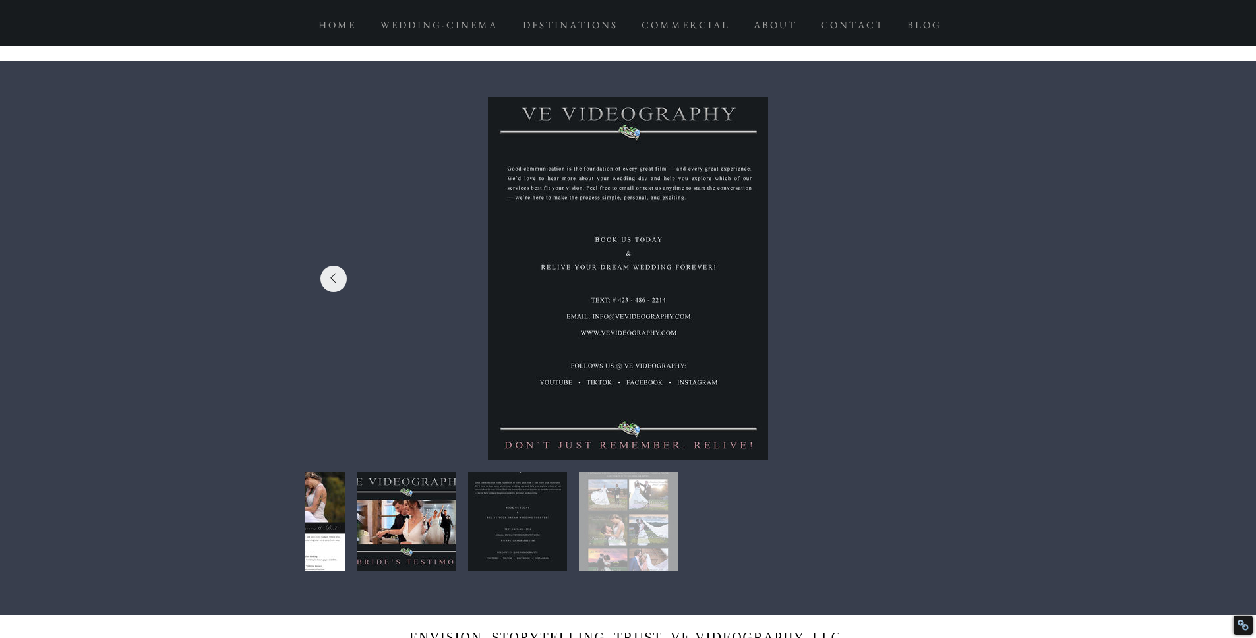
scroll to position [0, 12925]
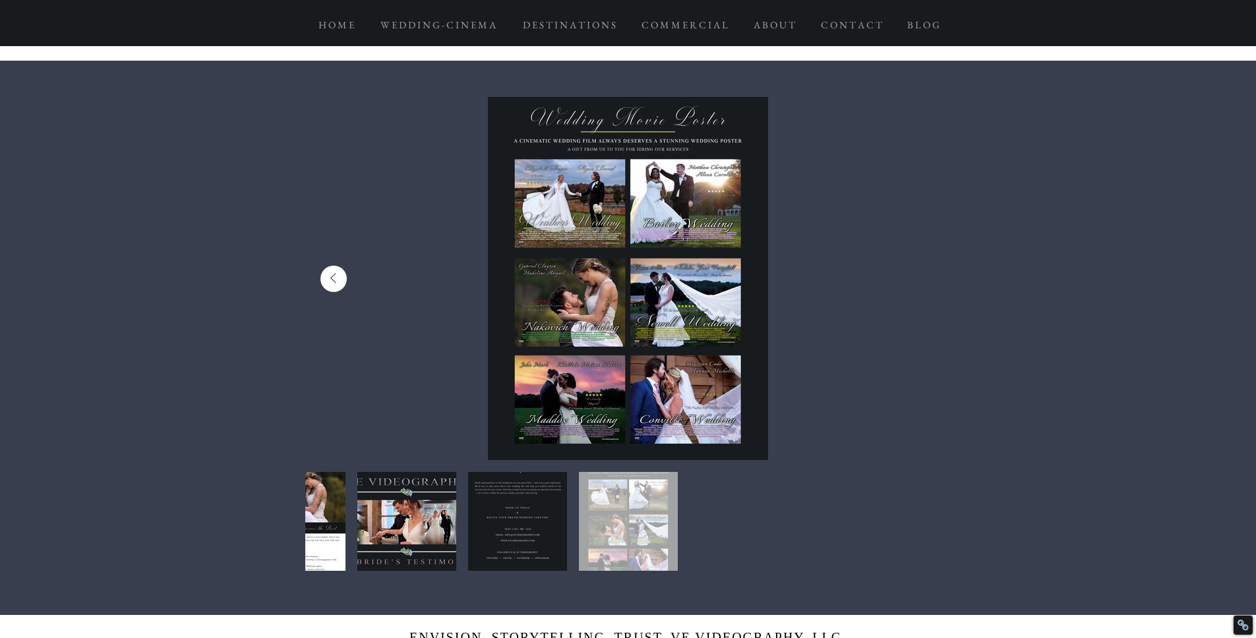
click at [336, 282] on icon "Previous Item" at bounding box center [333, 278] width 7 height 11
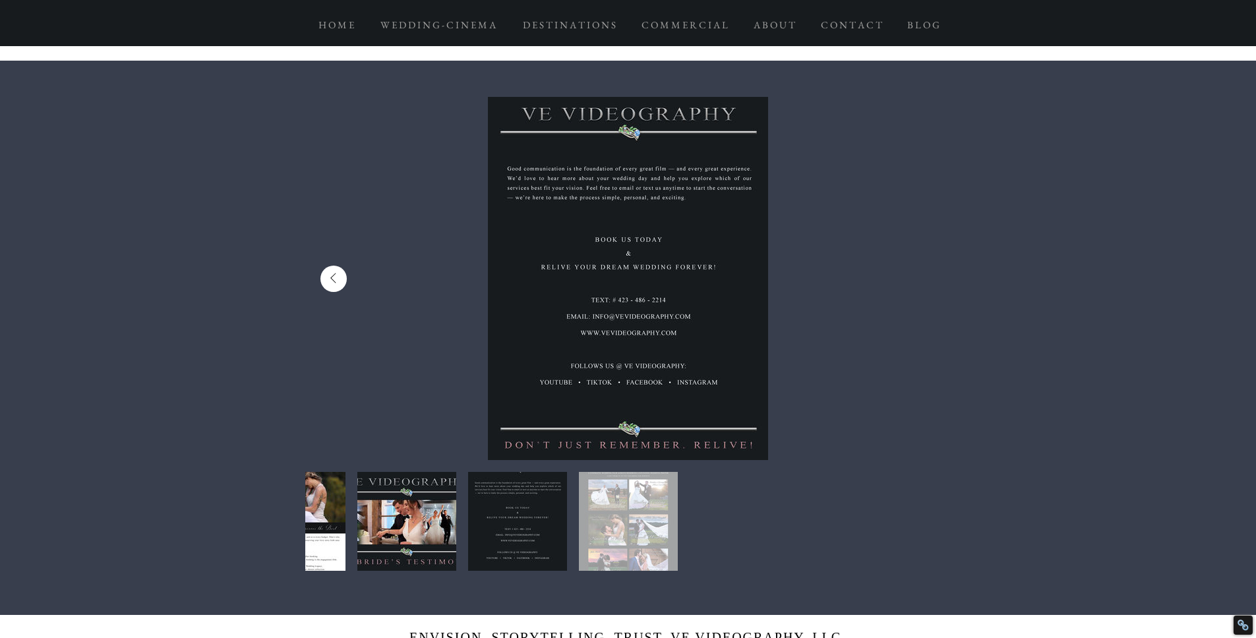
click at [336, 282] on icon "Previous Item" at bounding box center [333, 278] width 7 height 11
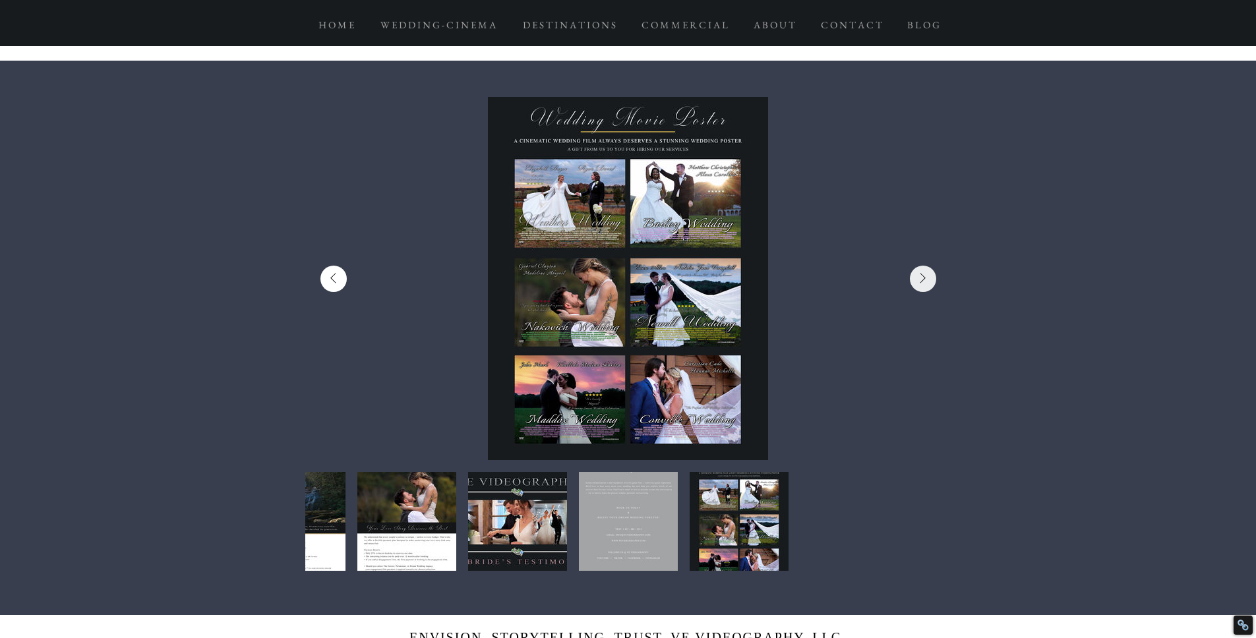
click at [336, 282] on icon "Previous Item" at bounding box center [333, 278] width 7 height 11
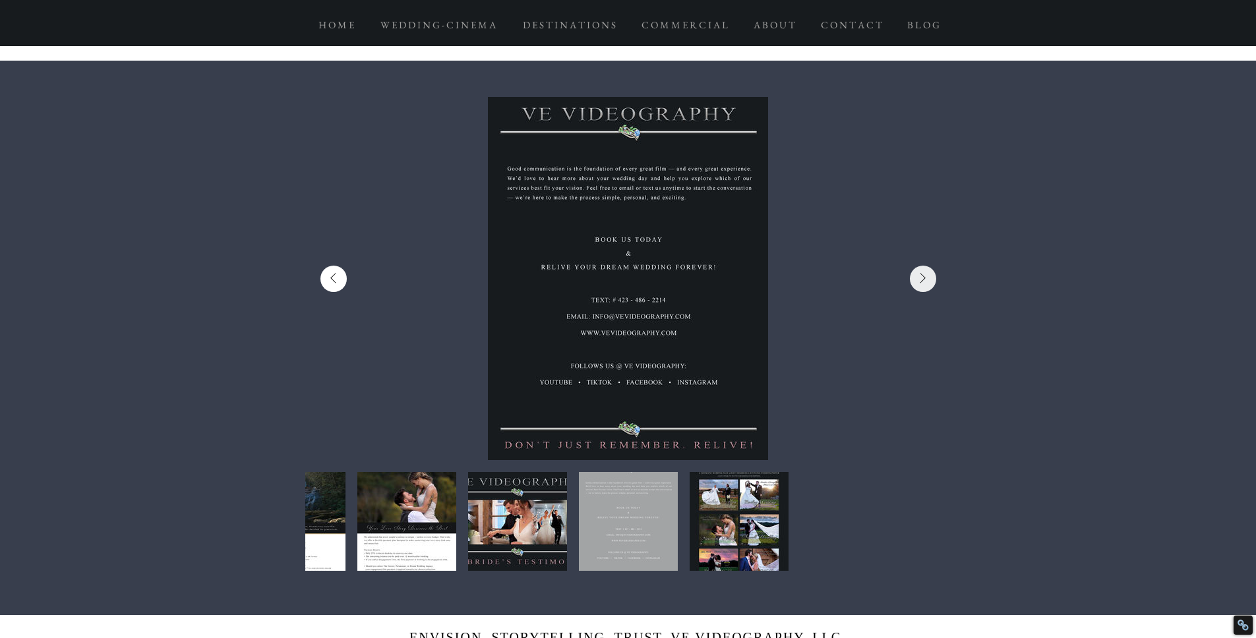
click at [336, 282] on icon "Previous Item" at bounding box center [333, 278] width 7 height 11
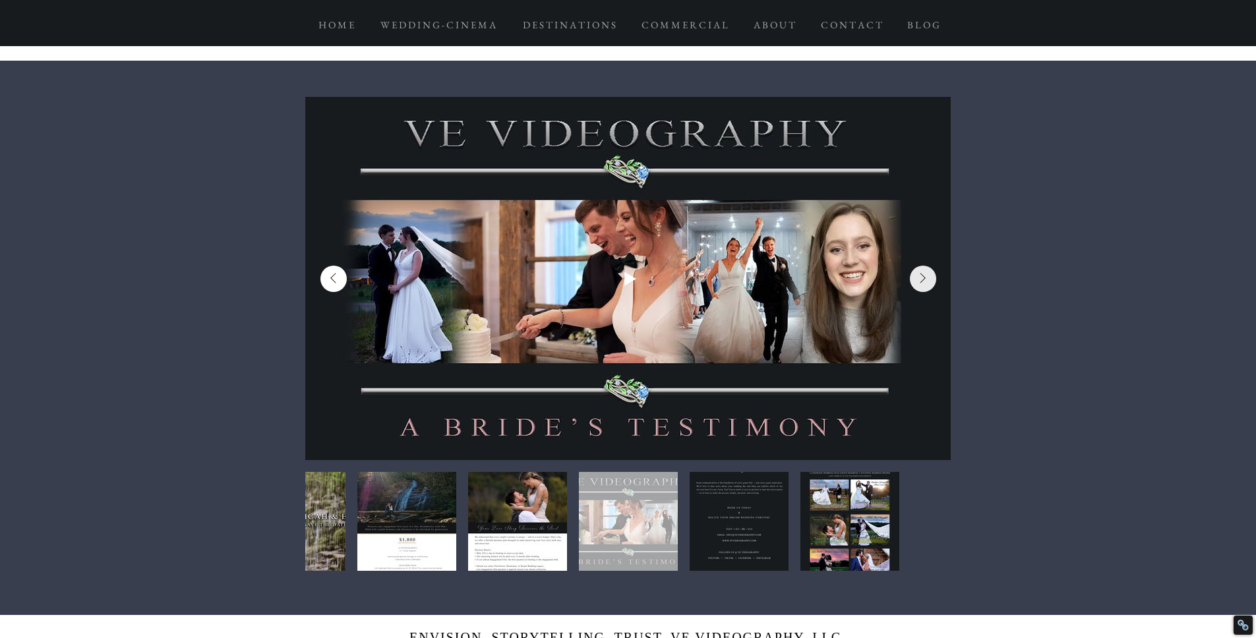
click at [336, 282] on icon "Previous Item" at bounding box center [333, 278] width 7 height 11
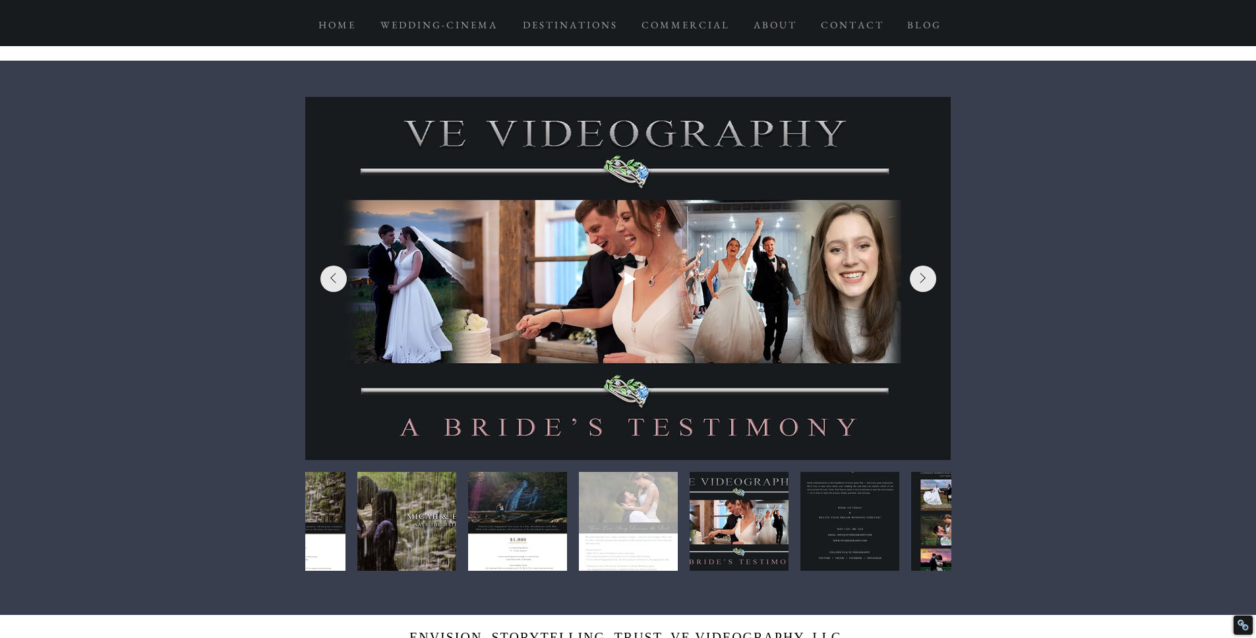
scroll to position [0, 10986]
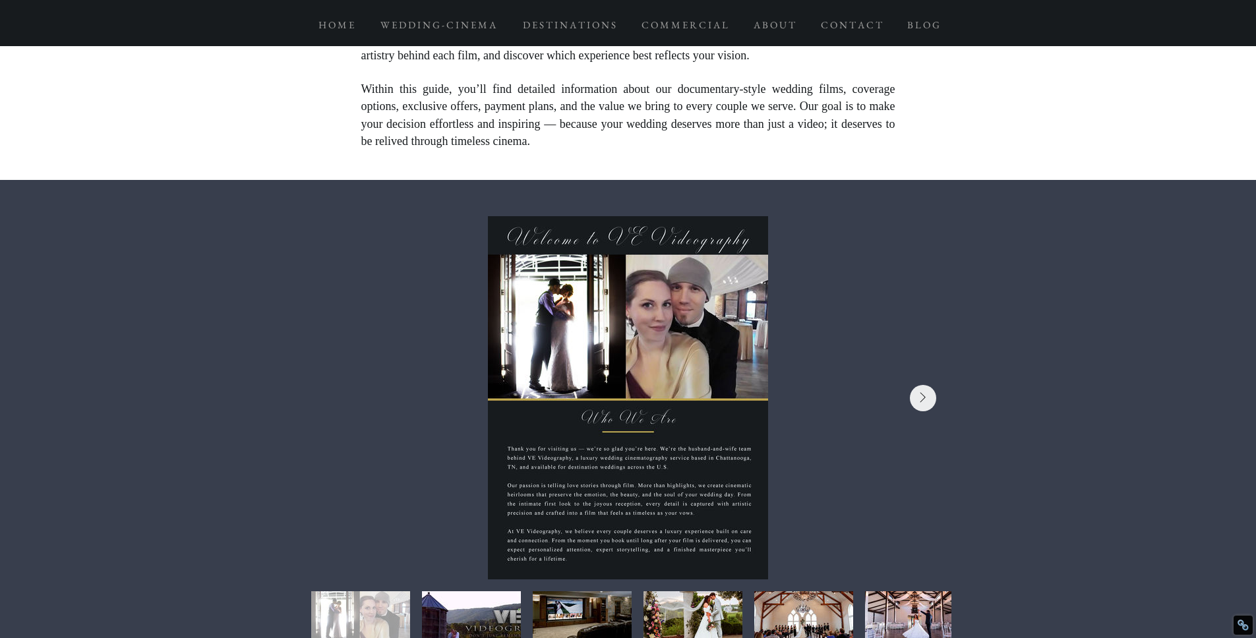
scroll to position [489, 0]
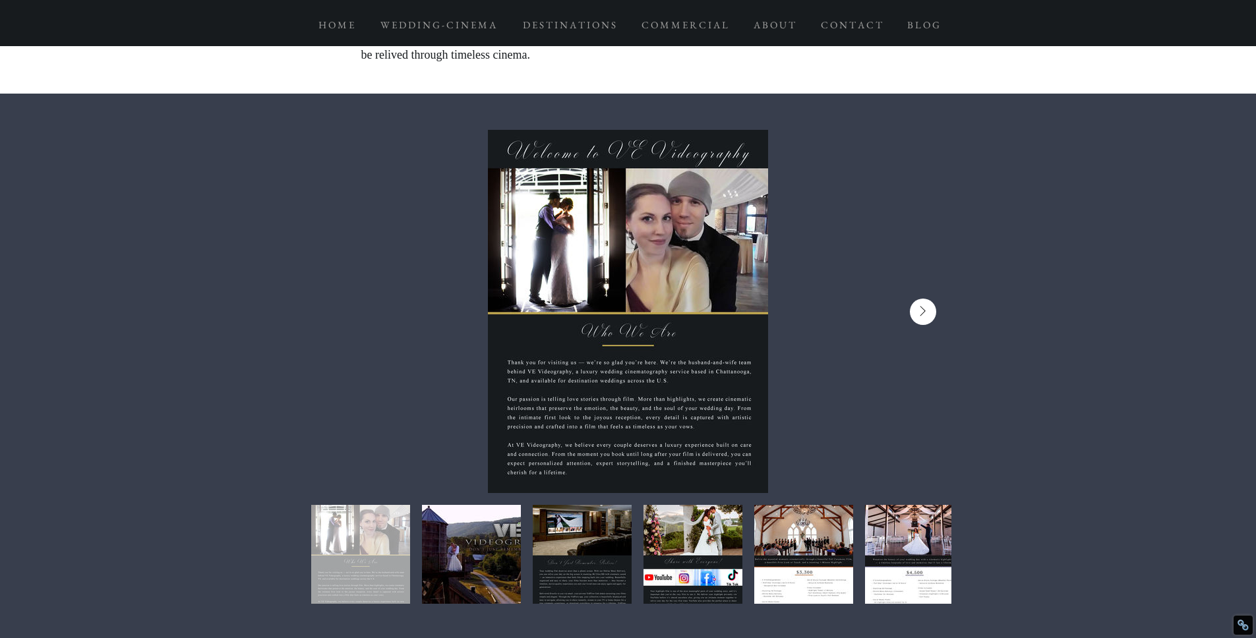
click at [924, 311] on icon "Next Item" at bounding box center [923, 311] width 7 height 11
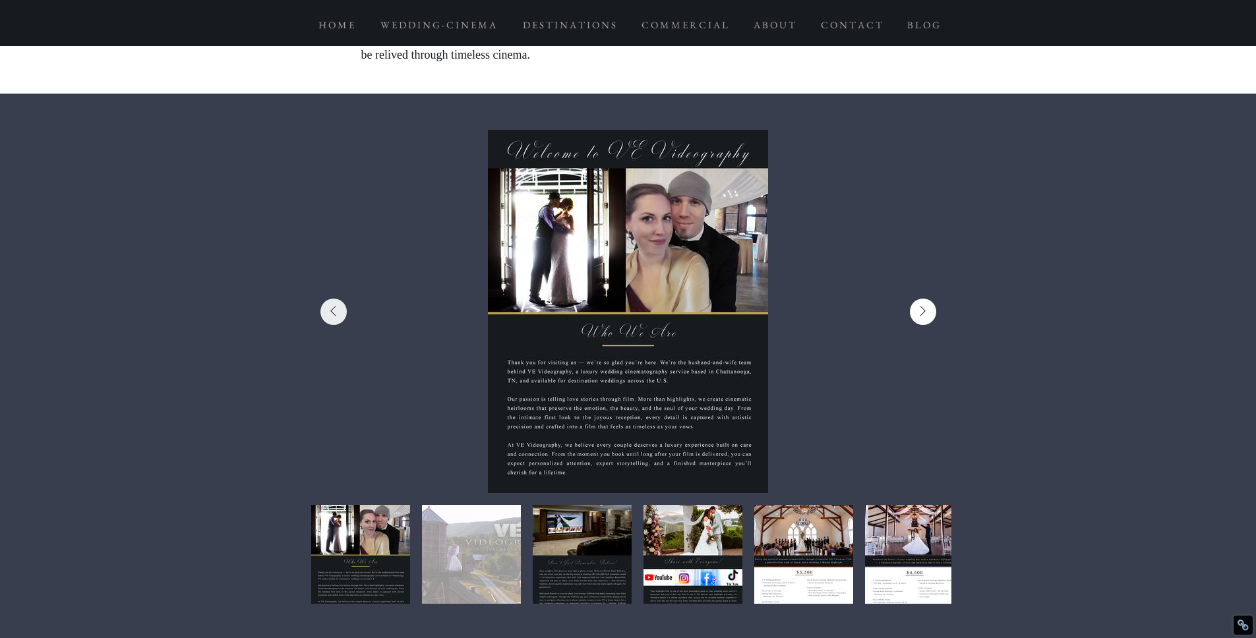
scroll to position [0, 646]
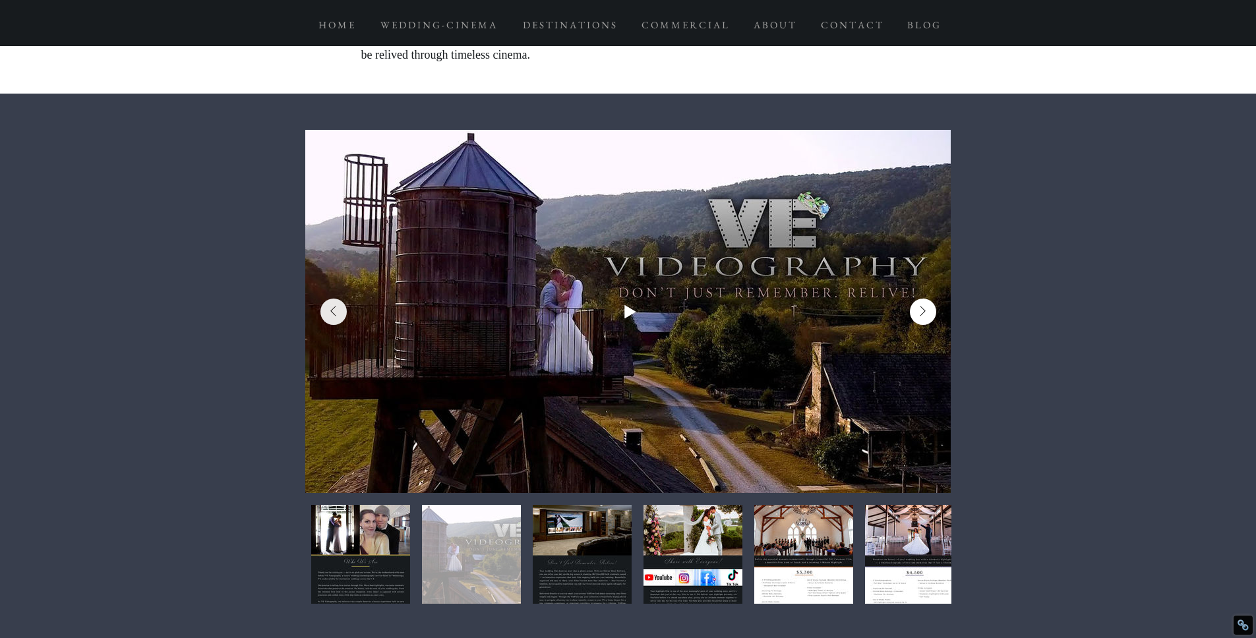
click at [924, 311] on icon "Next Item" at bounding box center [923, 311] width 7 height 11
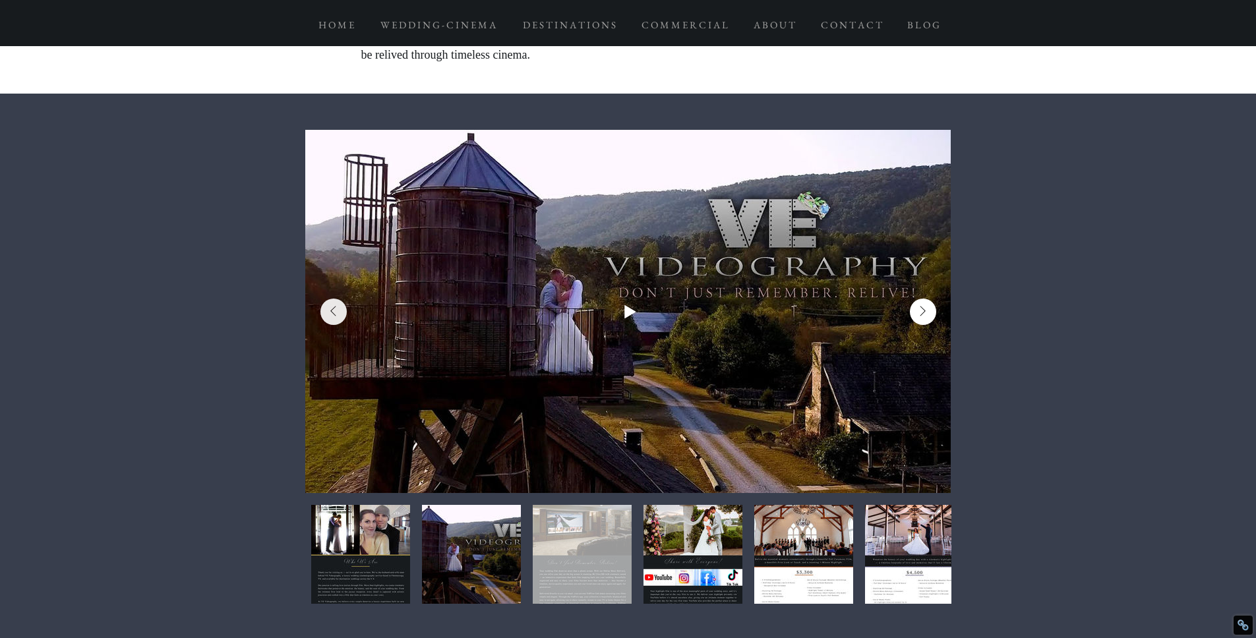
scroll to position [0, 1292]
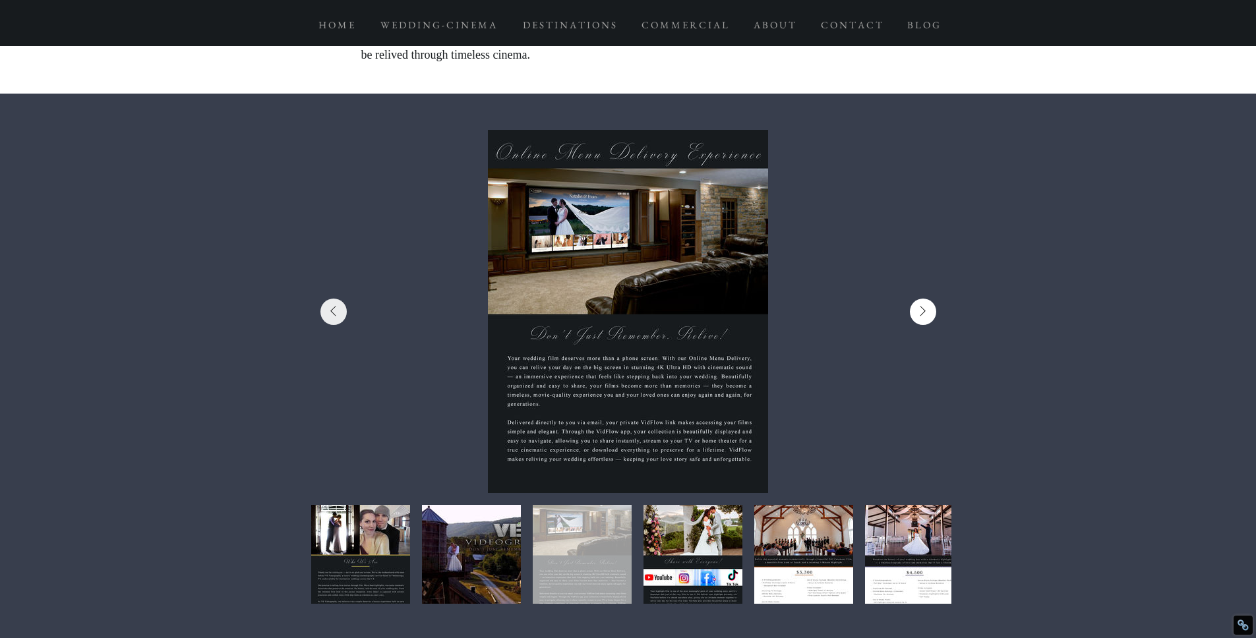
click at [924, 311] on icon "Next Item" at bounding box center [923, 311] width 7 height 11
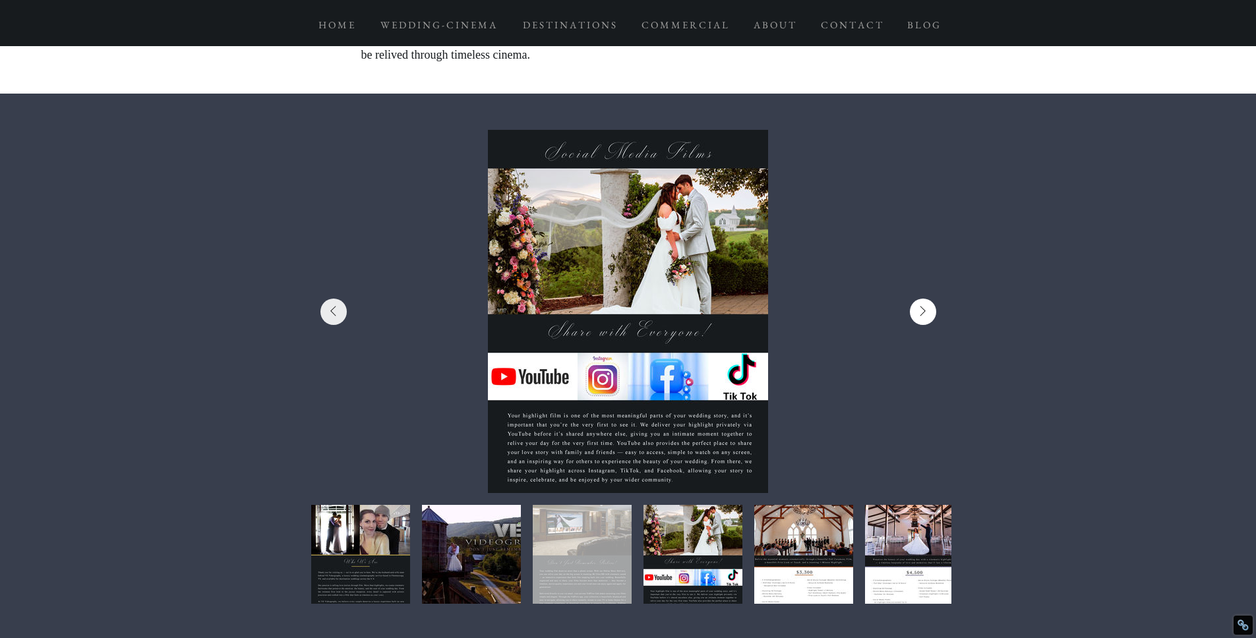
scroll to position [0, 1939]
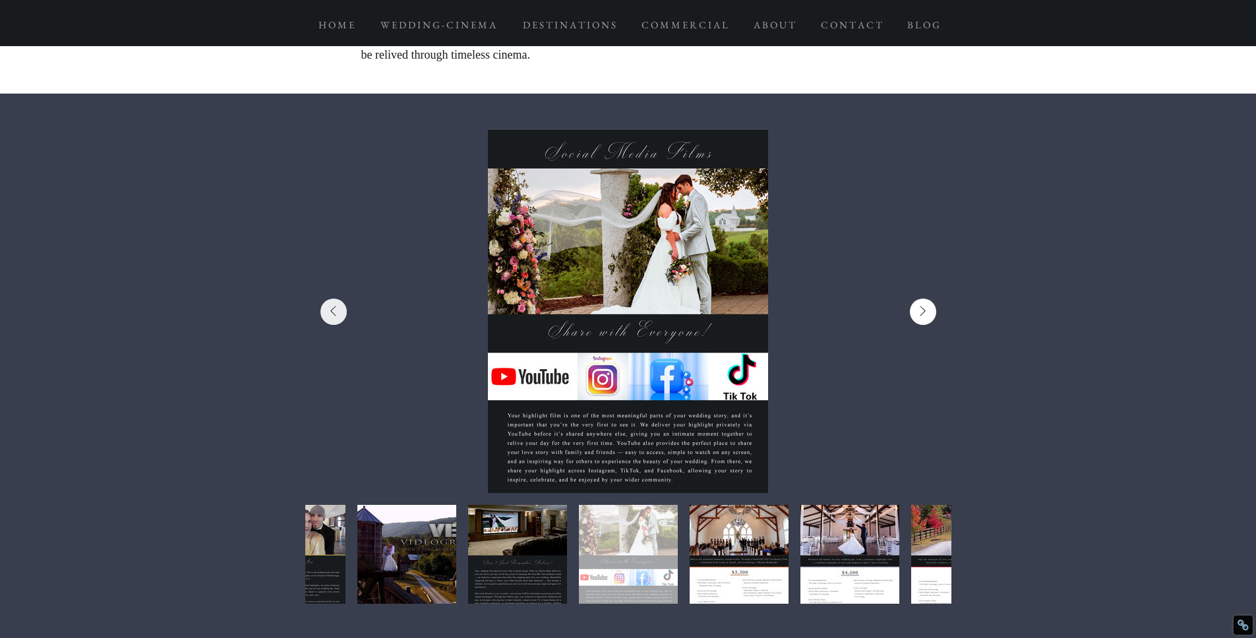
click at [924, 311] on icon "Next Item" at bounding box center [923, 311] width 7 height 11
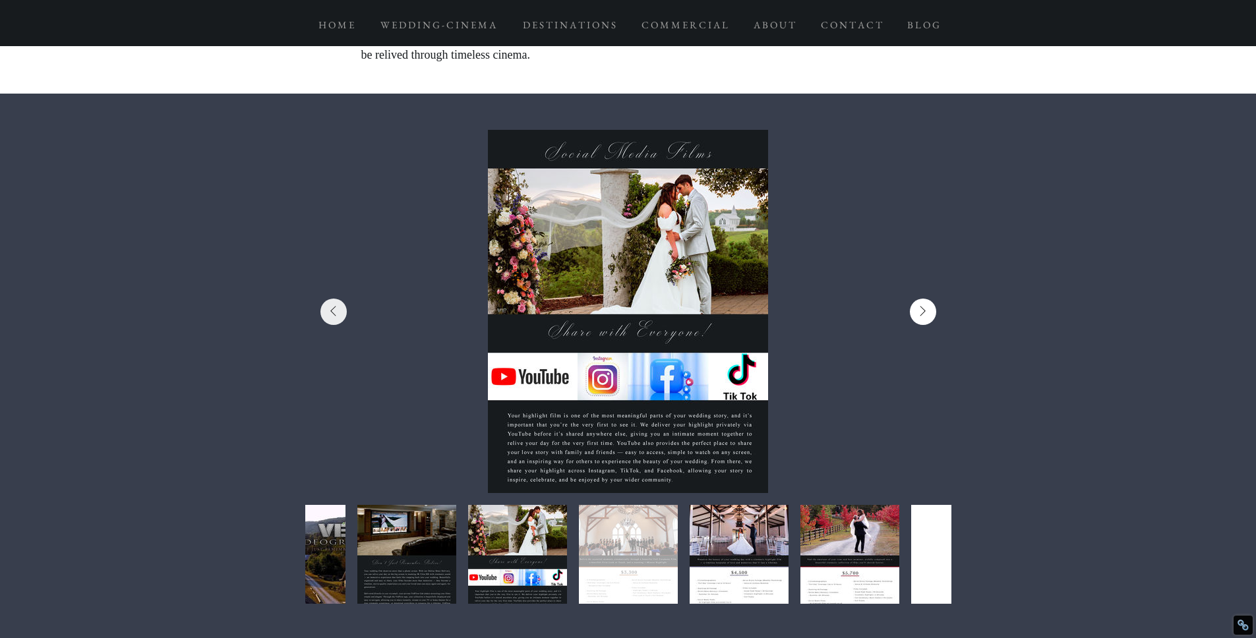
scroll to position [0, 2585]
